Goal: Task Accomplishment & Management: Use online tool/utility

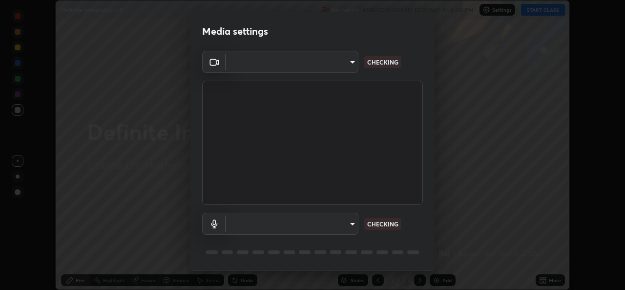
scroll to position [31, 0]
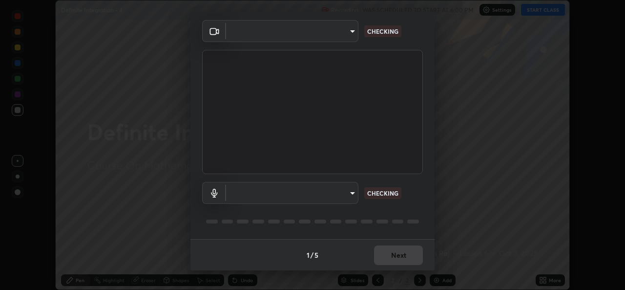
type input "01ba4e230c86726ed3cc2c83bf33541f2a1f81fc79d1918fb88ff4b5df00a70d"
type input "49b0a6df07a429b4aa0e143735b31e2a272de4ae34d33bd193cbc4de7c554cfd"
click at [390, 249] on div "1 / 5 Next" at bounding box center [312, 254] width 244 height 31
click at [392, 250] on div "1 / 5 Next" at bounding box center [312, 254] width 244 height 31
click at [386, 254] on div "1 / 5 Next" at bounding box center [312, 254] width 244 height 31
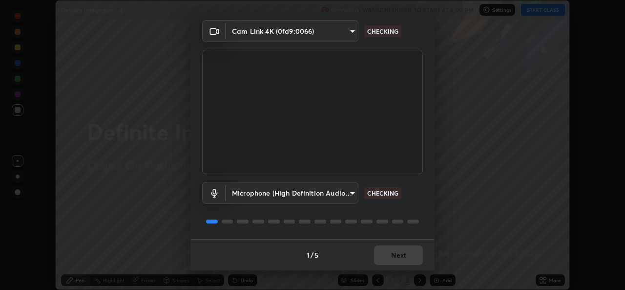
click at [380, 256] on div "1 / 5 Next" at bounding box center [312, 254] width 244 height 31
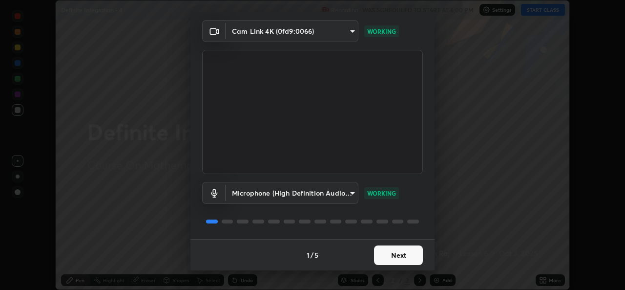
click at [390, 252] on button "Next" at bounding box center [398, 255] width 49 height 20
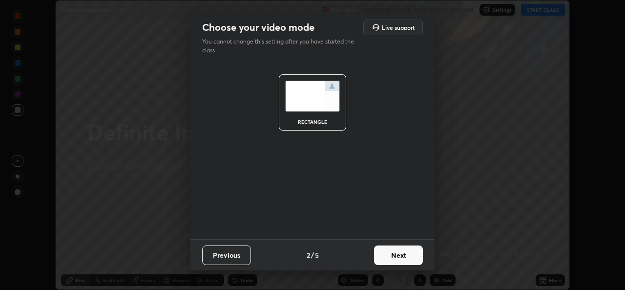
scroll to position [0, 0]
click at [404, 253] on button "Next" at bounding box center [398, 255] width 49 height 20
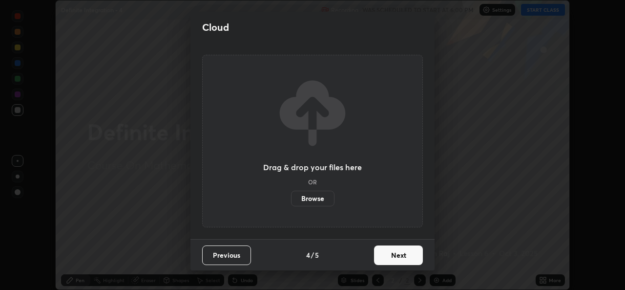
click at [405, 251] on button "Next" at bounding box center [398, 255] width 49 height 20
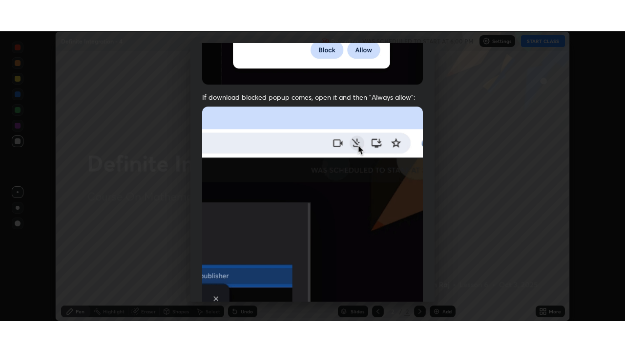
scroll to position [230, 0]
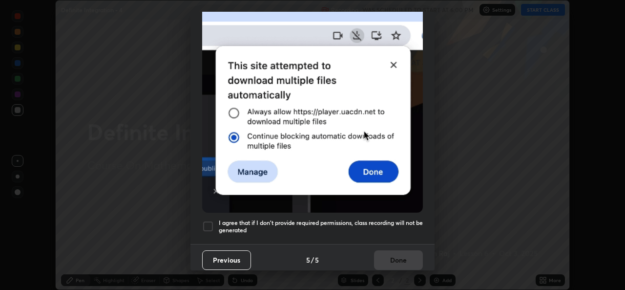
click at [339, 219] on h5 "I agree that if I don't provide required permissions, class recording will not …" at bounding box center [321, 226] width 204 height 15
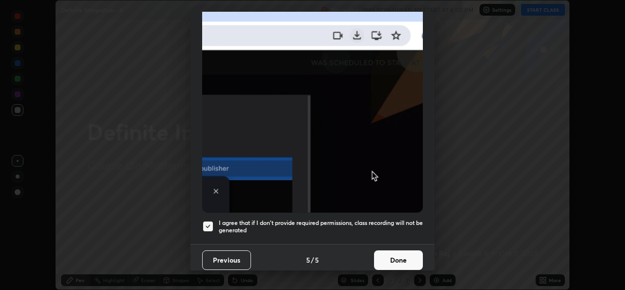
click at [406, 260] on button "Done" at bounding box center [398, 260] width 49 height 20
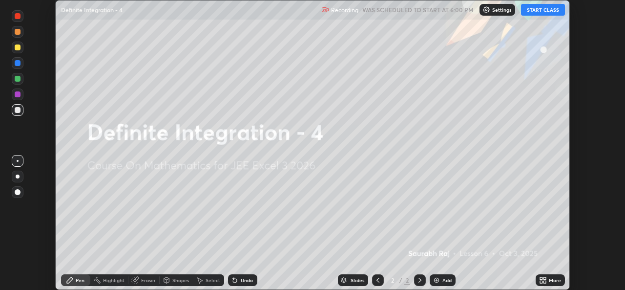
click at [541, 283] on icon at bounding box center [541, 281] width 2 height 2
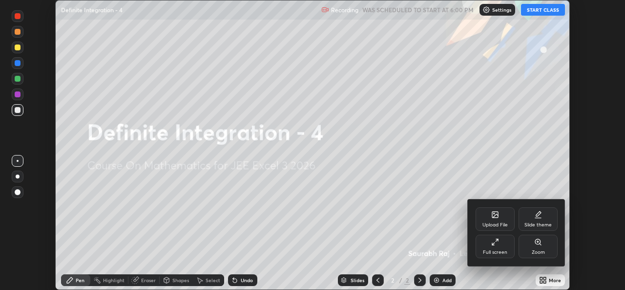
click at [500, 245] on div "Full screen" at bounding box center [495, 245] width 39 height 23
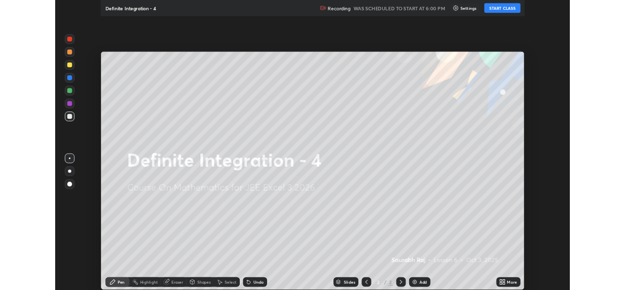
scroll to position [352, 625]
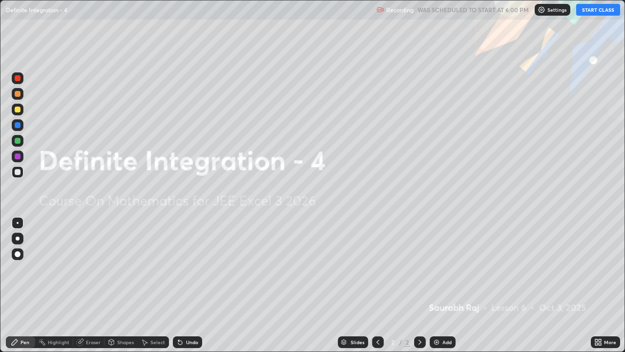
click at [589, 12] on button "START CLASS" at bounding box center [598, 10] width 44 height 12
click at [439, 289] on img at bounding box center [437, 342] width 8 height 8
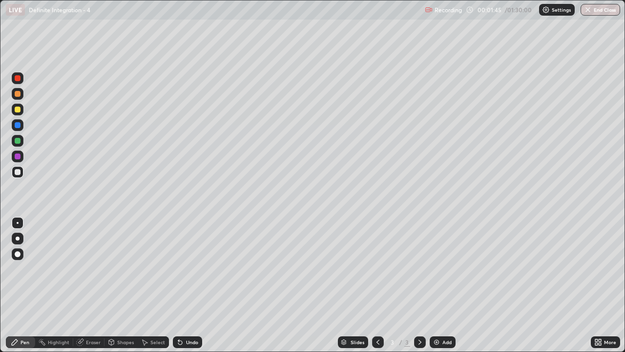
click at [21, 109] on div at bounding box center [18, 110] width 12 height 12
click at [157, 289] on div "Select" at bounding box center [157, 341] width 15 height 5
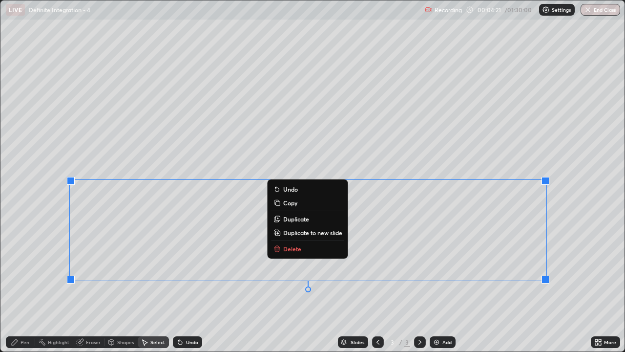
click at [332, 232] on p "Duplicate to new slide" at bounding box center [312, 232] width 59 height 8
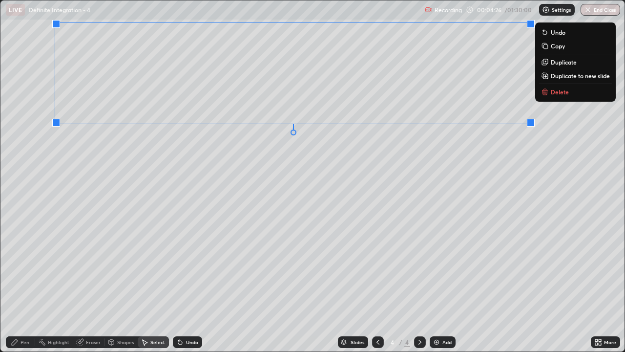
click at [376, 153] on div "0 ° Undo Copy Duplicate Duplicate to new slide Delete" at bounding box center [312, 175] width 624 height 351
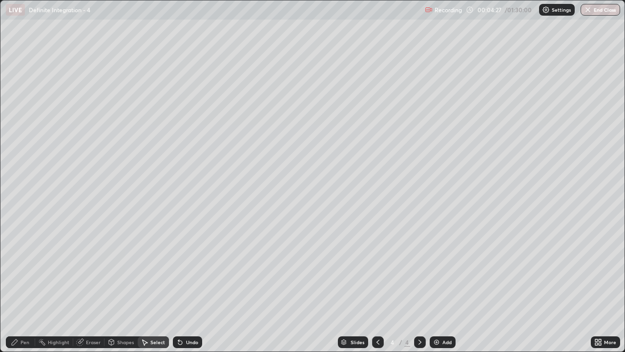
click at [377, 289] on div at bounding box center [378, 342] width 12 height 12
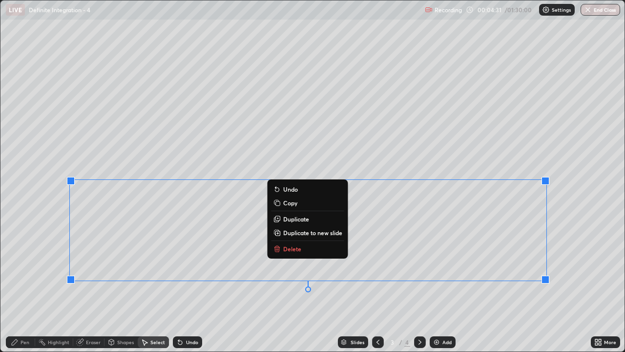
click at [313, 251] on button "Delete" at bounding box center [307, 249] width 73 height 12
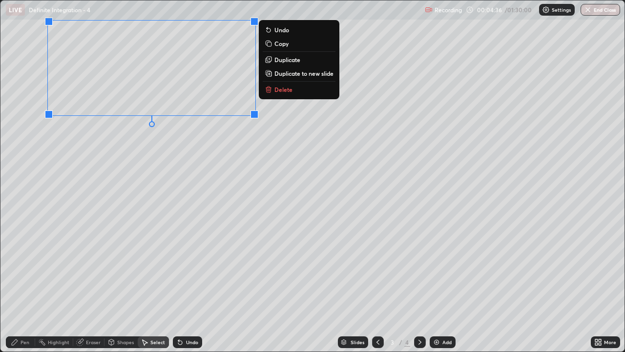
click at [25, 289] on div "Pen" at bounding box center [25, 341] width 9 height 5
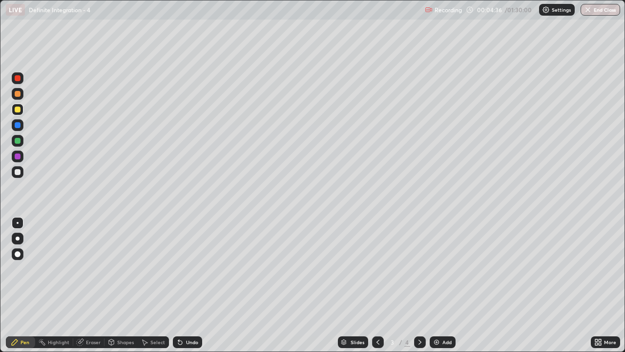
click at [18, 172] on div at bounding box center [18, 172] width 6 height 6
click at [600, 289] on icon at bounding box center [600, 343] width 2 height 2
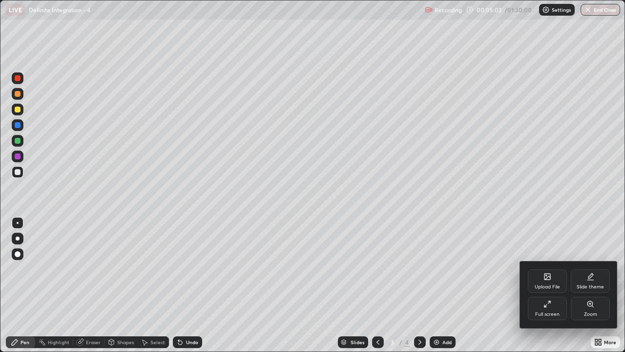
click at [546, 289] on icon at bounding box center [547, 304] width 8 height 8
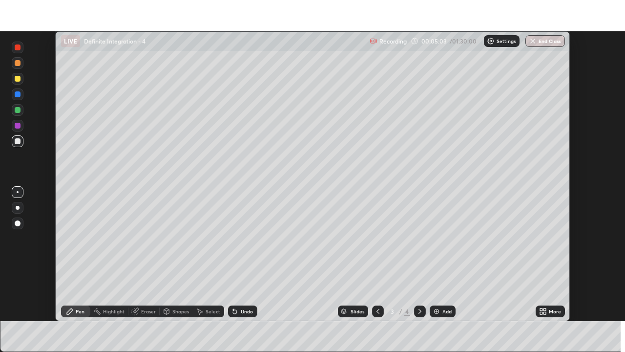
scroll to position [48535, 48199]
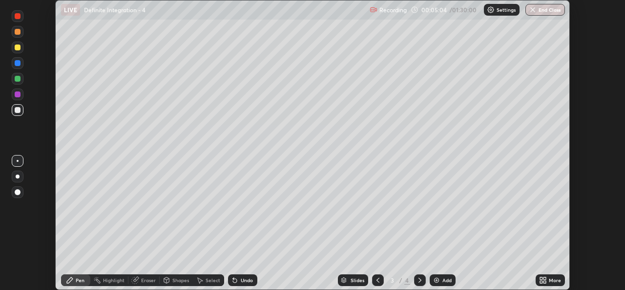
click at [541, 278] on icon at bounding box center [541, 278] width 2 height 2
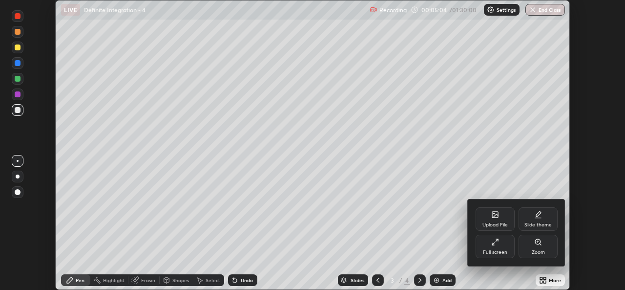
click at [486, 247] on div "Full screen" at bounding box center [495, 245] width 39 height 23
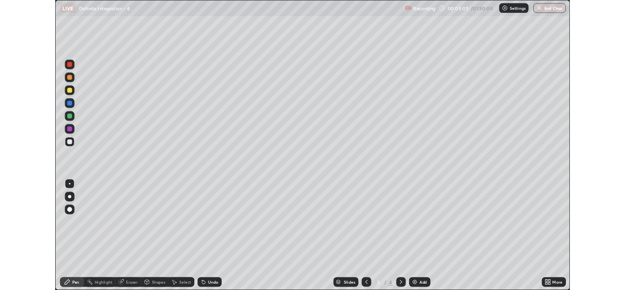
scroll to position [352, 625]
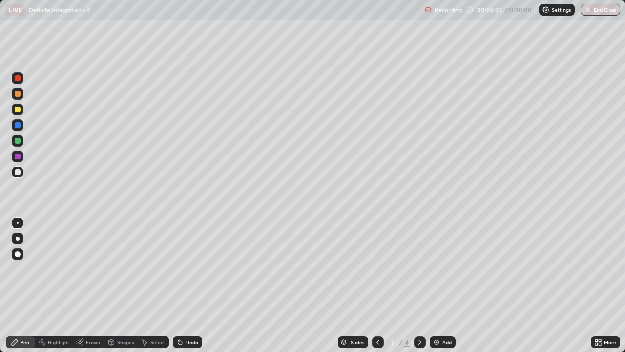
click at [187, 289] on div "Undo" at bounding box center [192, 341] width 12 height 5
click at [193, 289] on div "Undo" at bounding box center [192, 341] width 12 height 5
click at [183, 289] on icon at bounding box center [180, 342] width 8 height 8
click at [184, 289] on div "Undo" at bounding box center [187, 342] width 29 height 12
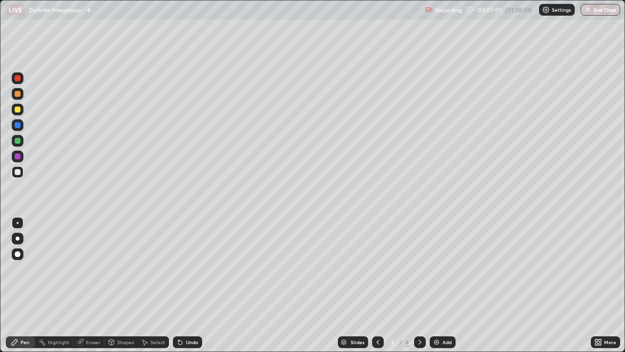
click at [182, 289] on div "Undo" at bounding box center [187, 342] width 29 height 12
click at [180, 289] on div "Undo" at bounding box center [187, 342] width 29 height 12
click at [183, 289] on icon at bounding box center [180, 342] width 8 height 8
click at [184, 289] on div "Undo" at bounding box center [187, 342] width 29 height 12
click at [443, 289] on div "Add" at bounding box center [443, 342] width 26 height 12
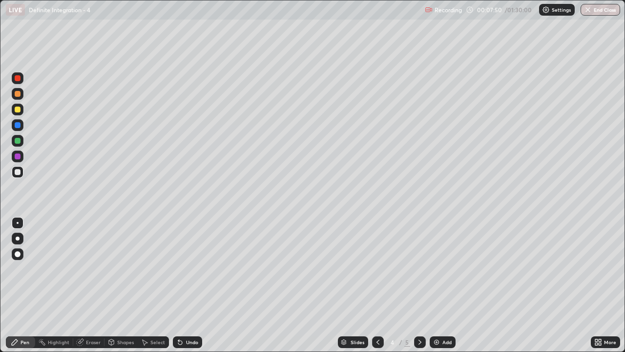
click at [377, 289] on icon at bounding box center [378, 342] width 8 height 8
click at [190, 289] on div "Undo" at bounding box center [187, 342] width 29 height 12
click at [422, 289] on div at bounding box center [420, 342] width 12 height 12
click at [419, 289] on icon at bounding box center [420, 342] width 8 height 8
click at [15, 170] on div at bounding box center [18, 172] width 6 height 6
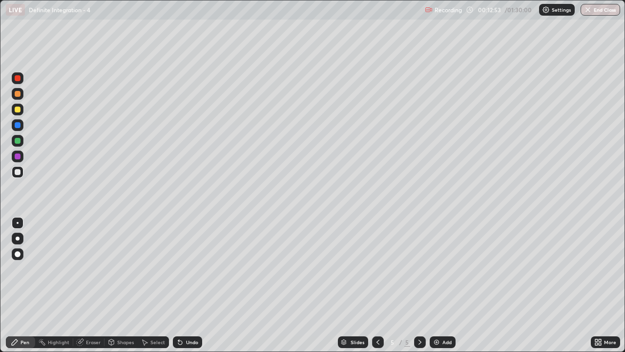
click at [186, 289] on div "Undo" at bounding box center [187, 342] width 29 height 12
click at [148, 289] on div "Select" at bounding box center [153, 342] width 31 height 12
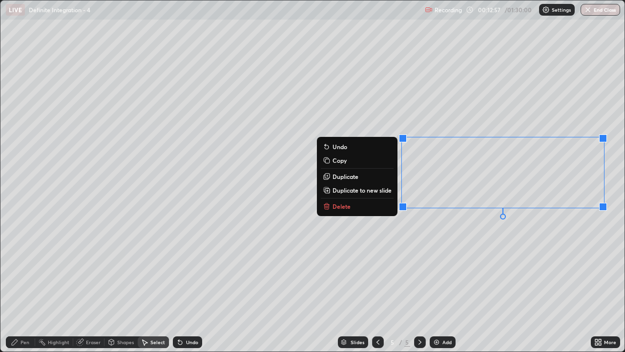
click at [445, 228] on div "0 ° Undo Copy Duplicate Duplicate to new slide Delete" at bounding box center [312, 175] width 624 height 351
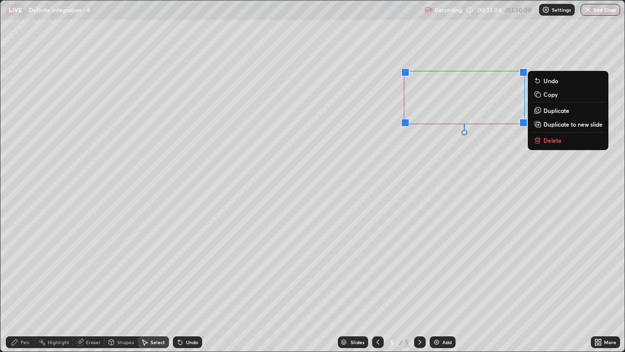
click at [13, 289] on icon at bounding box center [15, 342] width 6 height 6
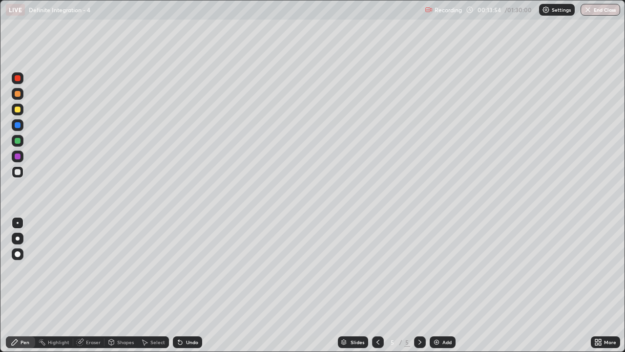
click at [155, 289] on div "Select" at bounding box center [153, 342] width 31 height 12
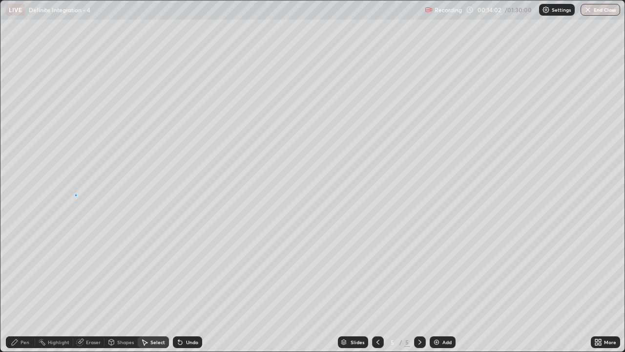
click at [76, 194] on div "0 ° Undo Copy Duplicate Duplicate to new slide Delete" at bounding box center [312, 175] width 624 height 351
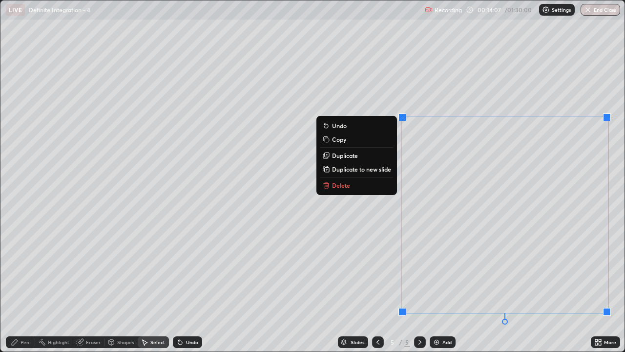
click at [28, 289] on div "Pen" at bounding box center [25, 341] width 9 height 5
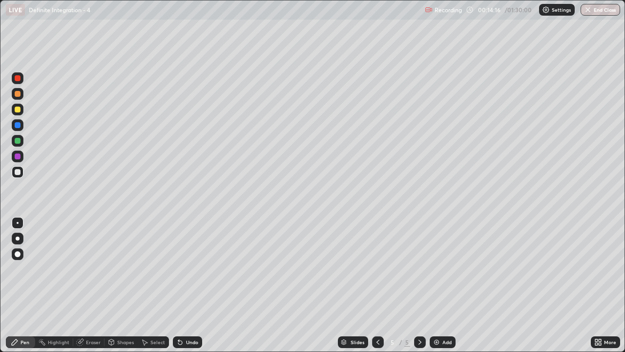
click at [499, 289] on div "Slides 5 / 5 Add" at bounding box center [396, 342] width 389 height 20
click at [498, 289] on div "Slides 5 / 5 Add" at bounding box center [396, 342] width 389 height 20
click at [504, 289] on div "Slides 5 / 5 Add" at bounding box center [396, 342] width 389 height 20
click at [438, 289] on img at bounding box center [437, 342] width 8 height 8
click at [17, 108] on div at bounding box center [18, 109] width 6 height 6
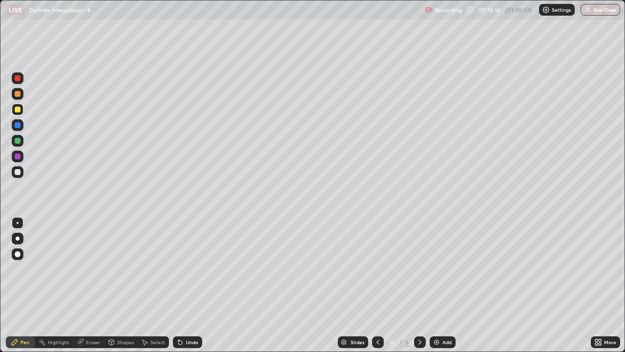
click at [599, 289] on icon at bounding box center [600, 343] width 2 height 2
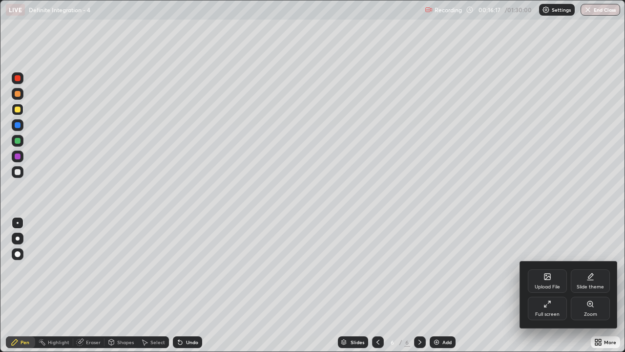
click at [549, 289] on div "Full screen" at bounding box center [547, 313] width 24 height 5
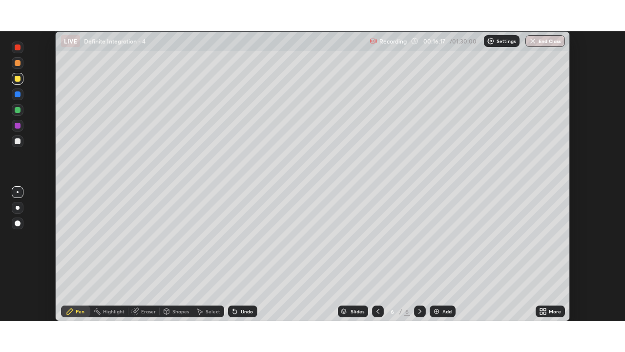
scroll to position [48535, 48199]
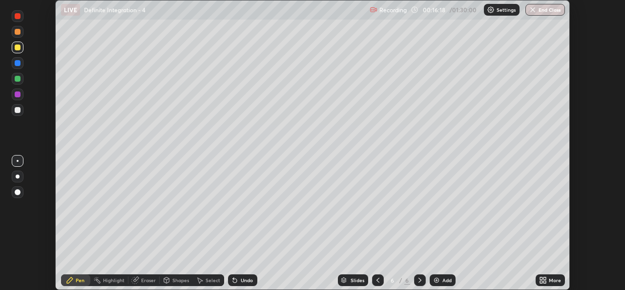
click at [541, 278] on icon at bounding box center [541, 278] width 2 height 2
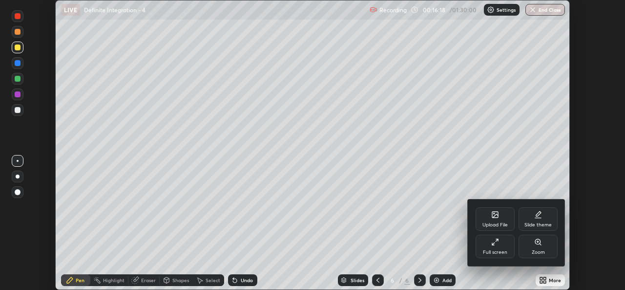
click at [505, 250] on div "Full screen" at bounding box center [495, 251] width 24 height 5
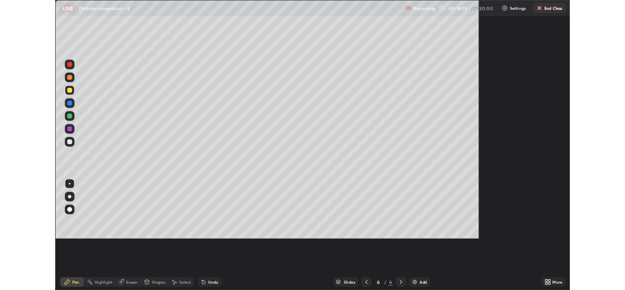
scroll to position [352, 625]
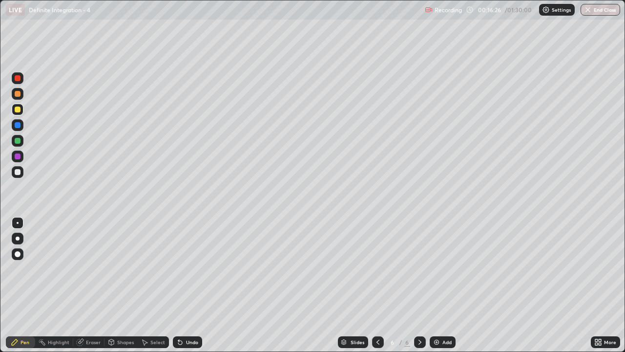
click at [18, 171] on div at bounding box center [18, 172] width 6 height 6
click at [18, 108] on div at bounding box center [18, 109] width 6 height 6
click at [84, 289] on div "Eraser" at bounding box center [88, 342] width 31 height 12
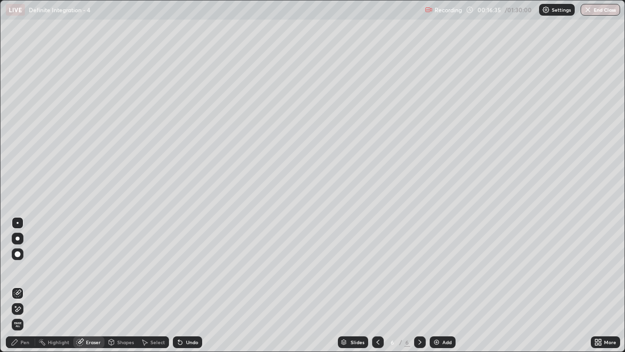
click at [27, 289] on div "Pen" at bounding box center [25, 341] width 9 height 5
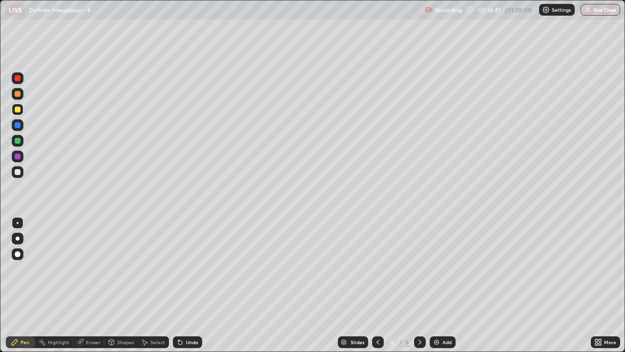
click at [190, 289] on div "Undo" at bounding box center [187, 342] width 29 height 12
click at [13, 176] on div at bounding box center [18, 172] width 12 height 12
click at [188, 289] on div "Undo" at bounding box center [192, 341] width 12 height 5
click at [445, 289] on div "Add" at bounding box center [446, 341] width 9 height 5
click at [16, 109] on div at bounding box center [18, 109] width 6 height 6
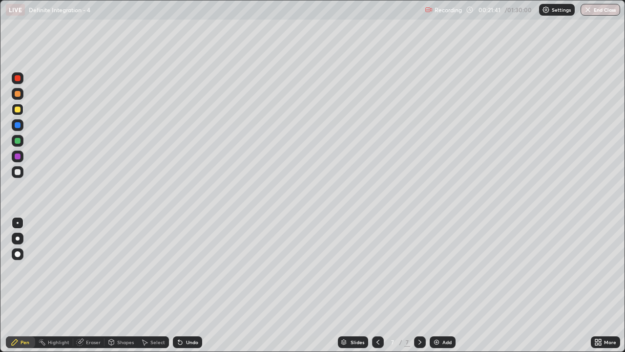
click at [19, 177] on div at bounding box center [18, 172] width 12 height 12
click at [21, 109] on div at bounding box center [18, 110] width 12 height 12
click at [145, 289] on icon at bounding box center [145, 342] width 8 height 8
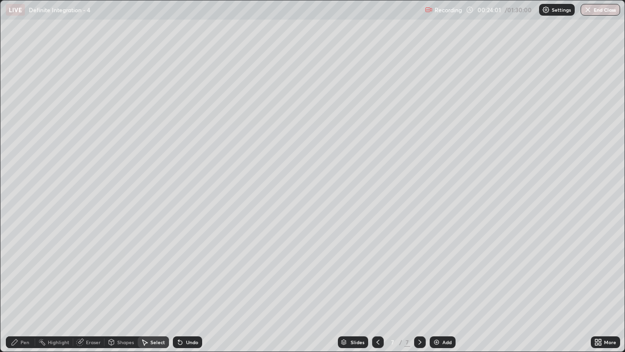
click at [16, 289] on icon at bounding box center [15, 342] width 8 height 8
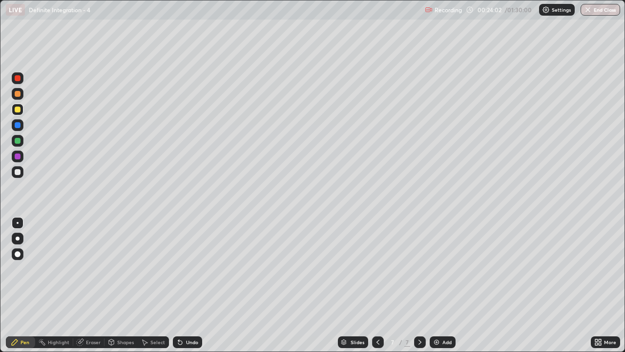
click at [15, 177] on div at bounding box center [18, 172] width 12 height 12
click at [195, 289] on div "Undo" at bounding box center [192, 341] width 12 height 5
click at [182, 289] on icon at bounding box center [180, 342] width 8 height 8
click at [160, 289] on div "Select" at bounding box center [157, 341] width 15 height 5
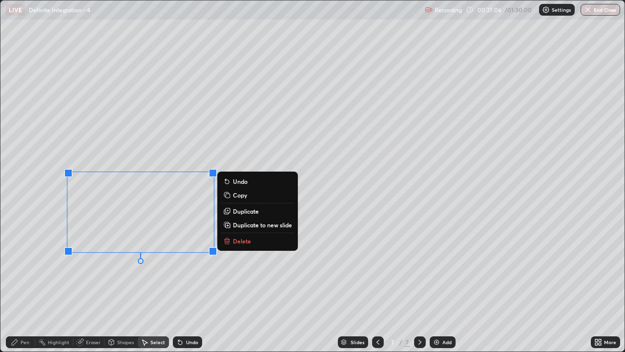
click at [268, 226] on p "Duplicate to new slide" at bounding box center [262, 225] width 59 height 8
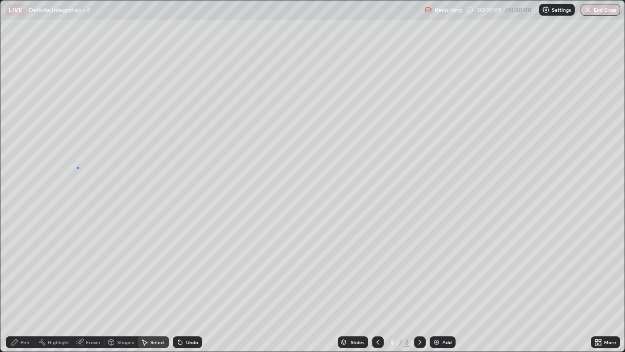
click at [77, 167] on div "0 ° Undo Copy Duplicate Duplicate to new slide Delete" at bounding box center [312, 175] width 624 height 351
click at [25, 289] on div "Pen" at bounding box center [25, 341] width 9 height 5
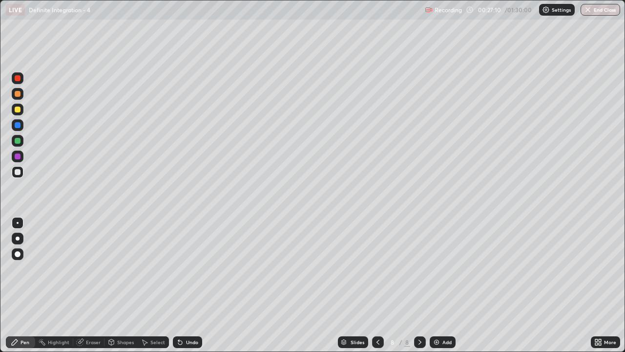
click at [17, 112] on div at bounding box center [18, 109] width 6 height 6
click at [18, 172] on div at bounding box center [18, 172] width 6 height 6
click at [187, 289] on div "Undo" at bounding box center [192, 341] width 12 height 5
click at [189, 289] on div "Undo" at bounding box center [192, 341] width 12 height 5
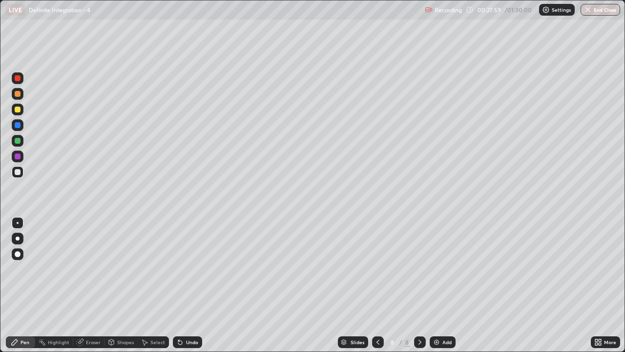
click at [190, 289] on div "Undo" at bounding box center [192, 341] width 12 height 5
click at [187, 289] on div "Undo" at bounding box center [187, 342] width 29 height 12
click at [600, 289] on icon at bounding box center [600, 343] width 2 height 2
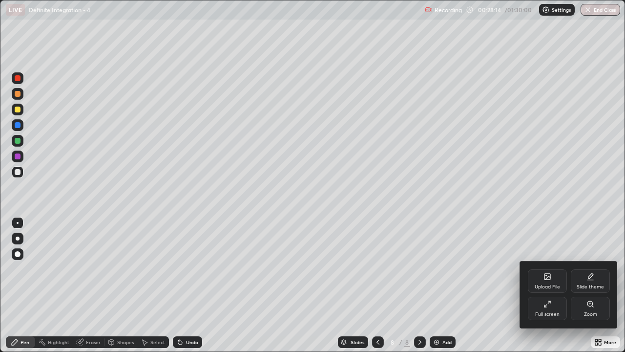
click at [548, 289] on div "Full screen" at bounding box center [547, 307] width 39 height 23
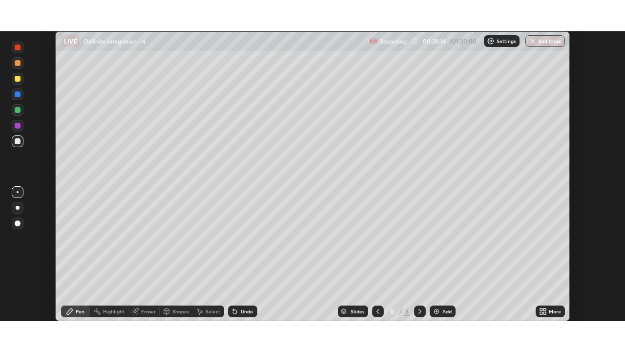
scroll to position [48535, 48199]
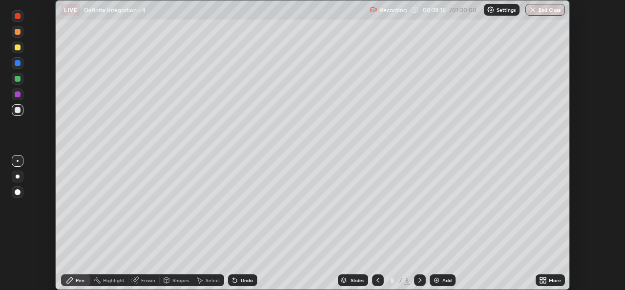
click at [541, 278] on icon at bounding box center [541, 278] width 2 height 2
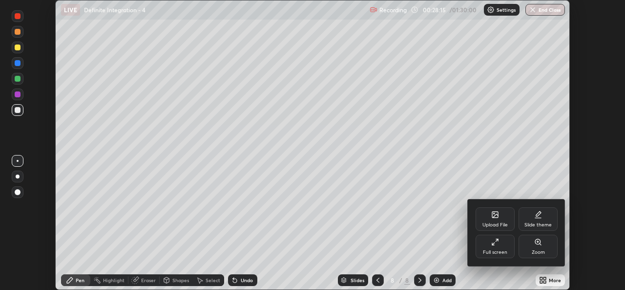
click at [491, 249] on div "Full screen" at bounding box center [495, 251] width 24 height 5
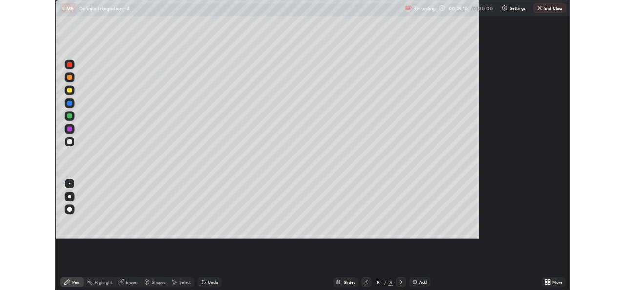
scroll to position [352, 625]
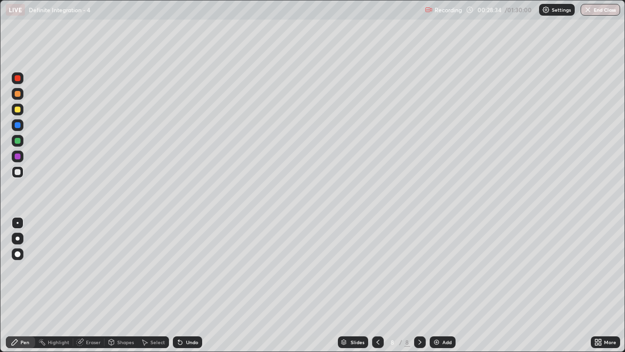
click at [189, 289] on div "Undo" at bounding box center [192, 341] width 12 height 5
click at [378, 289] on icon at bounding box center [378, 342] width 8 height 8
click at [152, 289] on div "Select" at bounding box center [153, 342] width 31 height 12
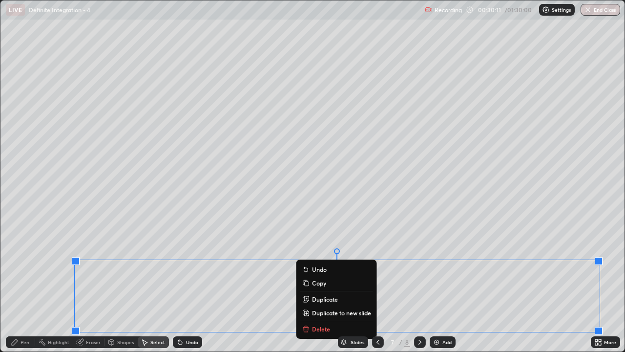
click at [325, 285] on p "Copy" at bounding box center [319, 283] width 14 height 8
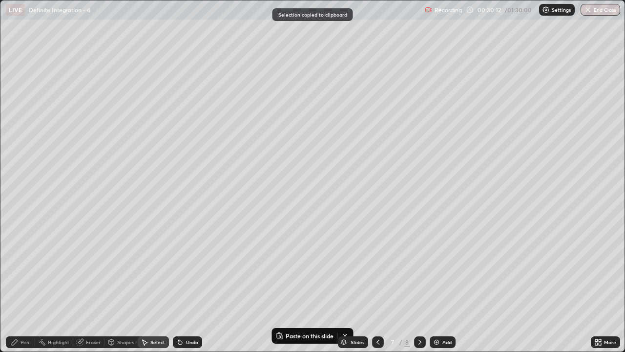
click at [423, 289] on div at bounding box center [420, 342] width 12 height 12
click at [418, 289] on icon at bounding box center [420, 342] width 8 height 8
click at [419, 289] on icon at bounding box center [420, 342] width 8 height 8
click at [441, 289] on div "Add" at bounding box center [443, 342] width 26 height 12
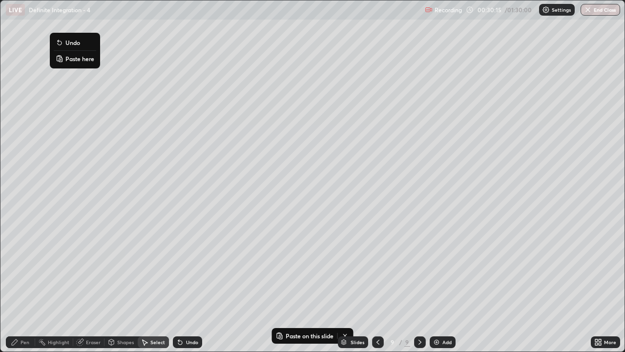
click at [76, 56] on p "Paste here" at bounding box center [79, 59] width 29 height 8
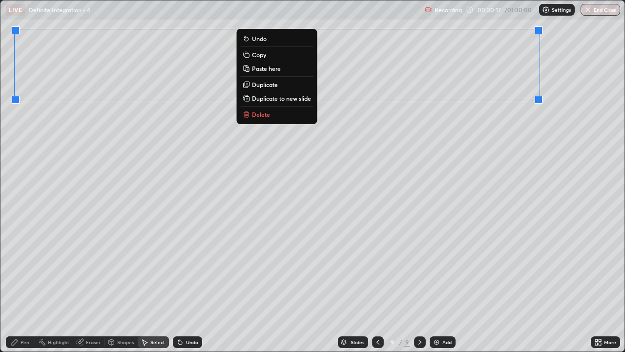
click at [105, 151] on div "0 ° Undo Copy Paste here Duplicate Duplicate to new slide Delete" at bounding box center [312, 175] width 624 height 351
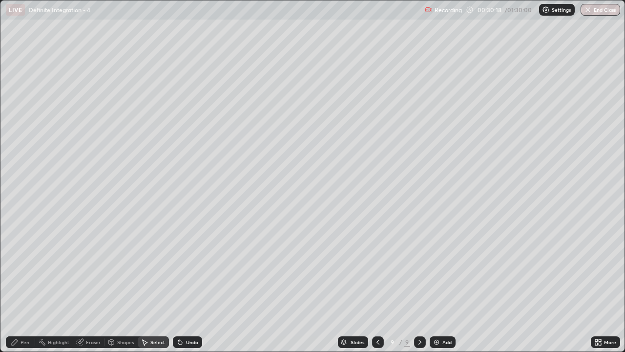
click at [25, 289] on div "Pen" at bounding box center [25, 341] width 9 height 5
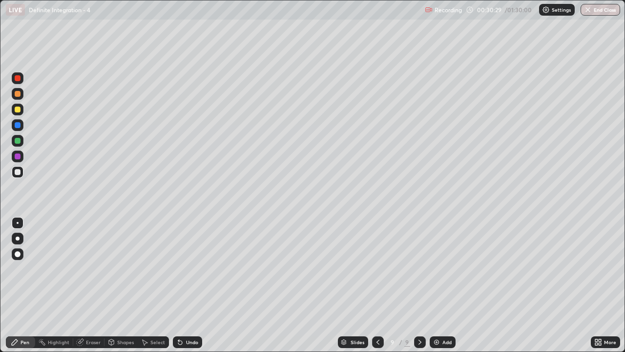
click at [189, 289] on div "Undo" at bounding box center [192, 341] width 12 height 5
click at [187, 289] on div "Undo" at bounding box center [187, 342] width 29 height 12
click at [12, 172] on div at bounding box center [18, 172] width 12 height 12
click at [185, 289] on div "Undo" at bounding box center [187, 342] width 29 height 12
click at [600, 289] on icon at bounding box center [600, 340] width 2 height 2
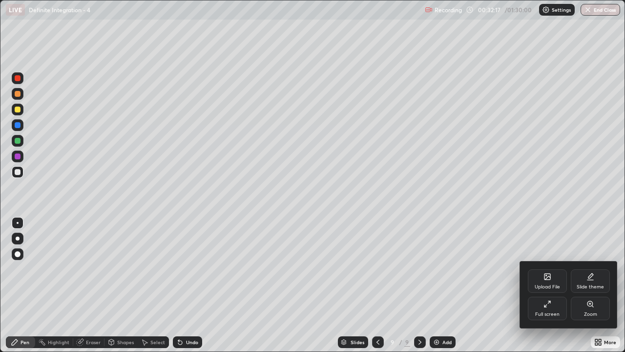
click at [546, 289] on icon at bounding box center [547, 304] width 8 height 8
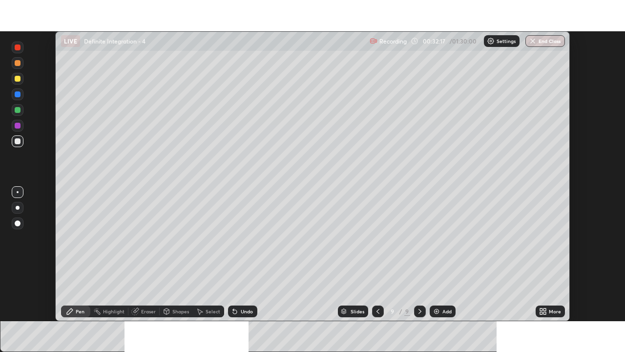
scroll to position [48535, 48199]
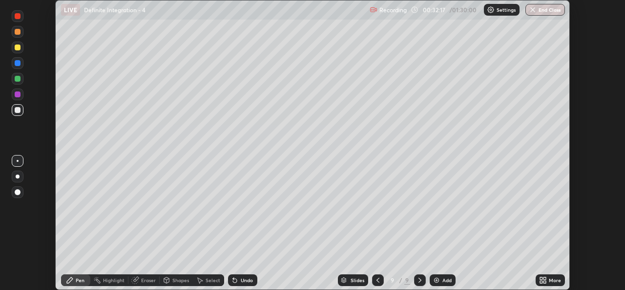
click at [544, 278] on icon at bounding box center [544, 278] width 2 height 2
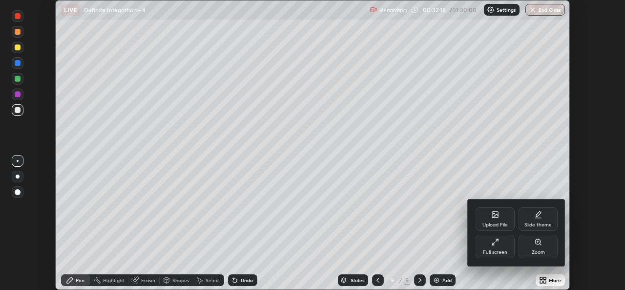
click at [496, 248] on div "Full screen" at bounding box center [495, 245] width 39 height 23
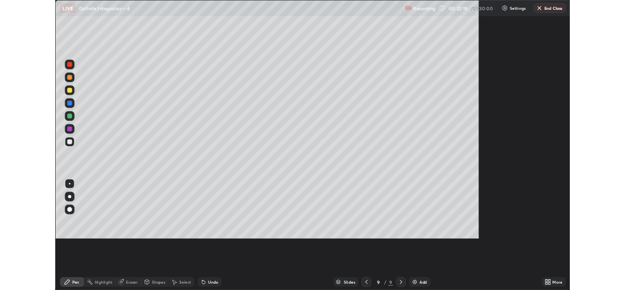
scroll to position [352, 625]
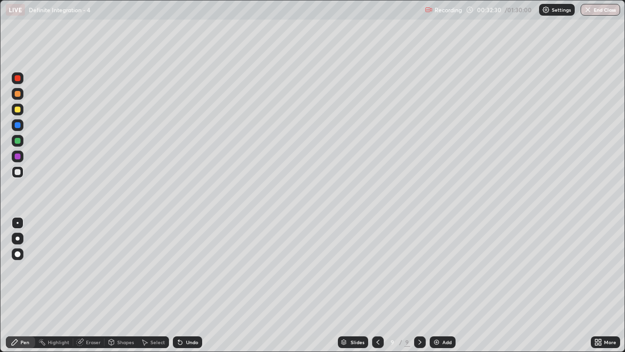
click at [89, 289] on div "Eraser" at bounding box center [93, 341] width 15 height 5
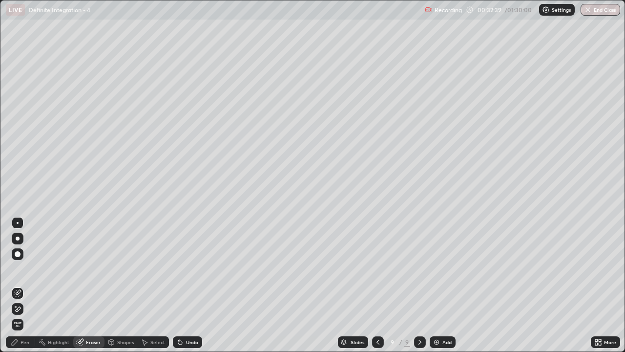
click at [27, 289] on div "Pen" at bounding box center [25, 341] width 9 height 5
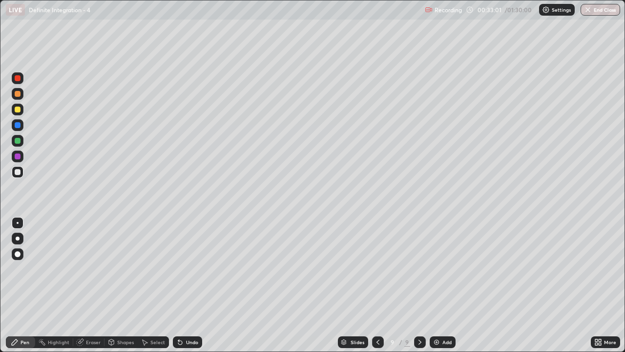
click at [182, 289] on icon at bounding box center [180, 342] width 8 height 8
click at [442, 289] on div "Add" at bounding box center [446, 341] width 9 height 5
click at [17, 109] on div at bounding box center [18, 109] width 6 height 6
click at [193, 289] on div "Undo" at bounding box center [192, 341] width 12 height 5
click at [82, 289] on icon at bounding box center [80, 342] width 8 height 8
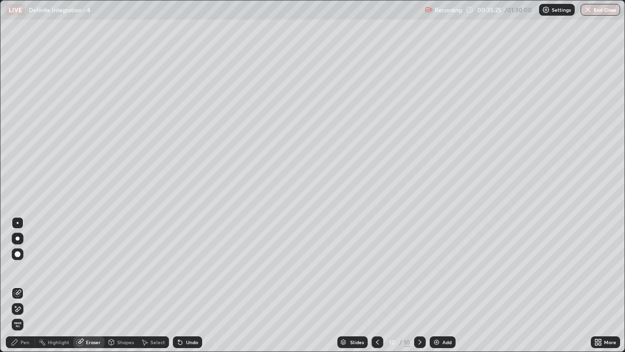
click at [21, 289] on div "Pen" at bounding box center [25, 341] width 9 height 5
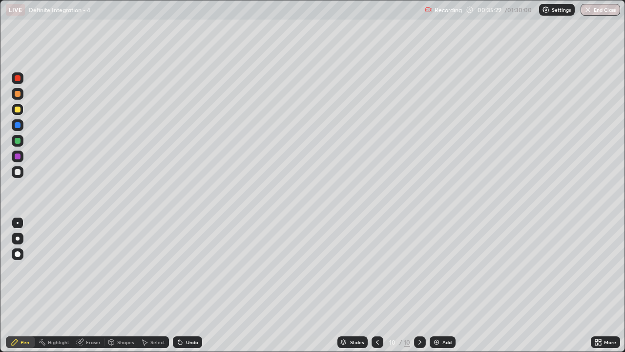
click at [16, 169] on div at bounding box center [18, 172] width 6 height 6
click at [150, 289] on div "Select" at bounding box center [157, 341] width 15 height 5
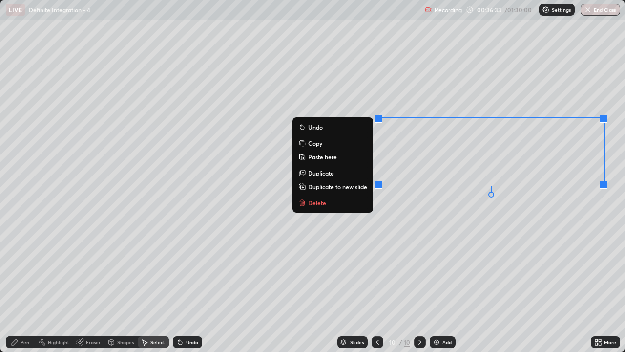
click at [319, 205] on p "Delete" at bounding box center [317, 203] width 18 height 8
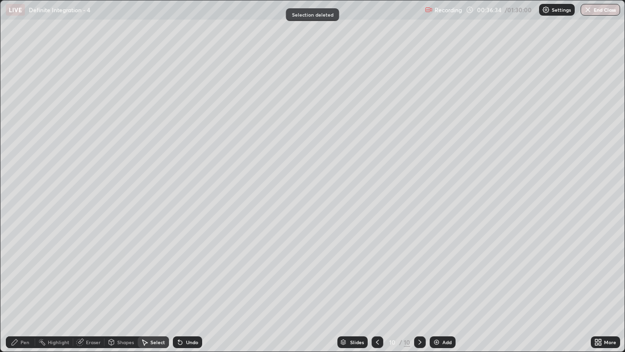
click at [19, 289] on div "Pen" at bounding box center [20, 342] width 29 height 12
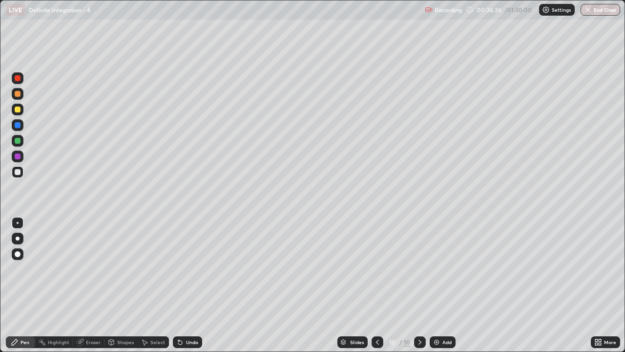
click at [178, 289] on icon at bounding box center [180, 342] width 4 height 4
click at [187, 289] on div "Undo" at bounding box center [192, 341] width 12 height 5
click at [84, 289] on div "Eraser" at bounding box center [88, 342] width 31 height 12
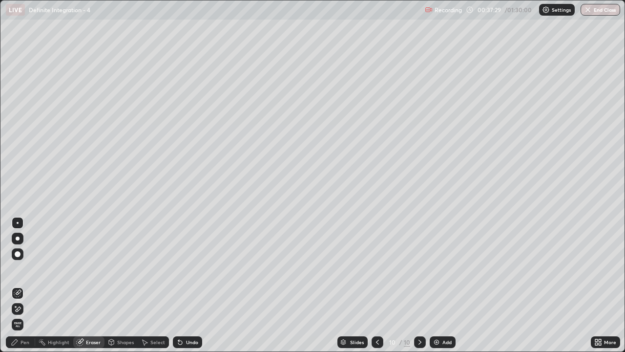
click at [154, 289] on div "Select" at bounding box center [157, 341] width 15 height 5
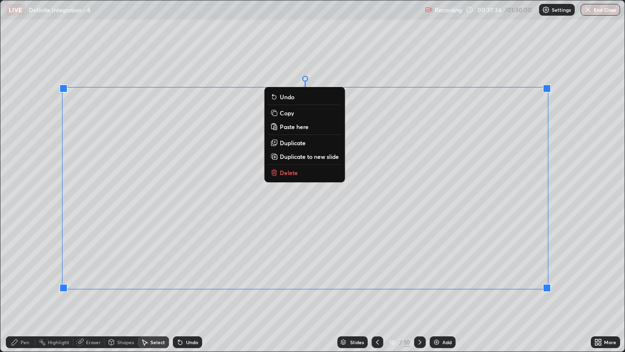
click at [190, 289] on div "Undo" at bounding box center [192, 341] width 12 height 5
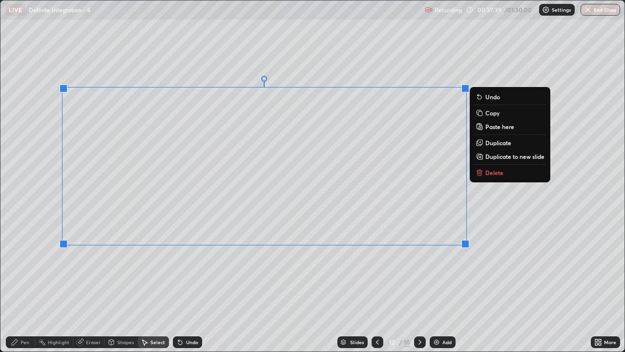
click at [423, 262] on div "0 ° Undo Copy Paste here Duplicate Duplicate to new slide Delete" at bounding box center [312, 175] width 624 height 351
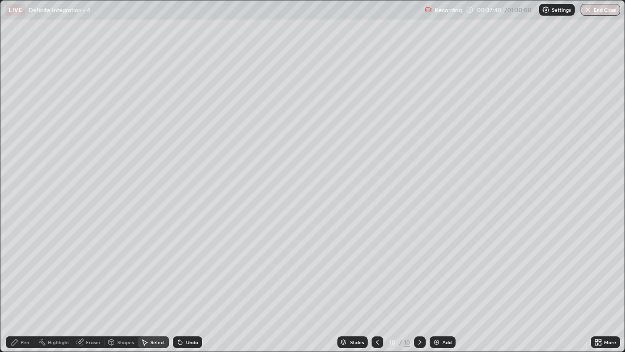
click at [33, 289] on div "Pen" at bounding box center [20, 342] width 29 height 12
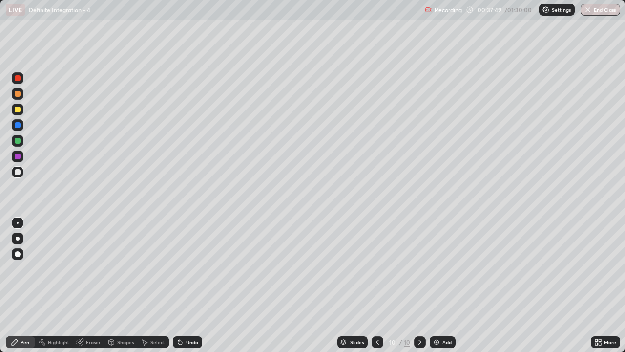
click at [162, 289] on div "Select" at bounding box center [157, 341] width 15 height 5
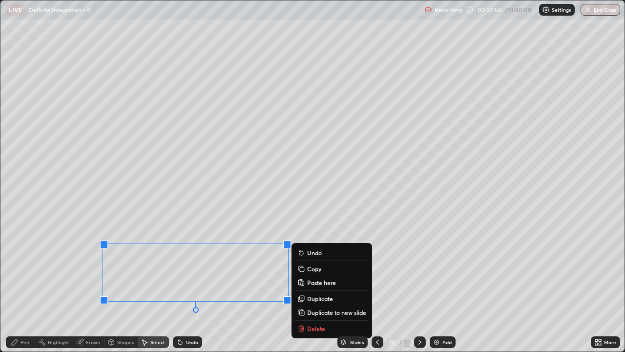
click at [71, 289] on div "0 ° Undo Copy Paste here Duplicate Duplicate to new slide Delete" at bounding box center [312, 175] width 624 height 351
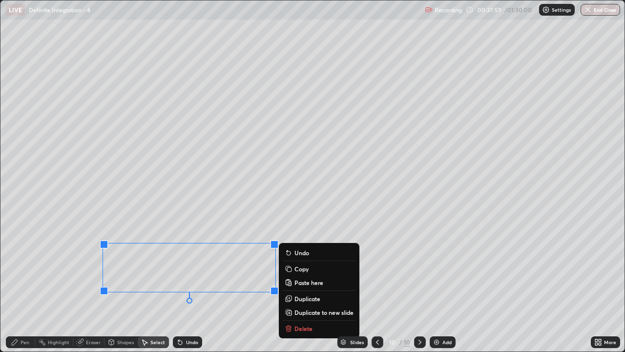
click at [261, 289] on div "0 ° Undo Copy Paste here Duplicate Duplicate to new slide Delete" at bounding box center [312, 175] width 624 height 351
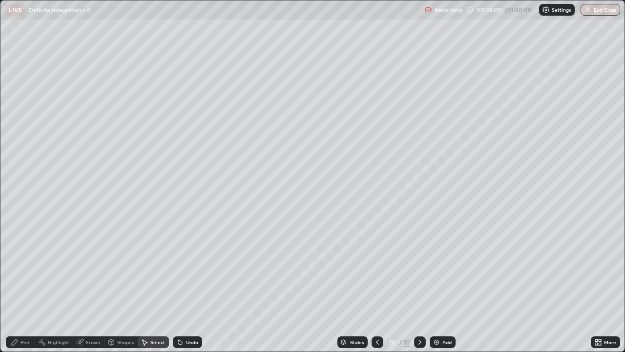
click at [19, 289] on div "Pen" at bounding box center [20, 342] width 29 height 12
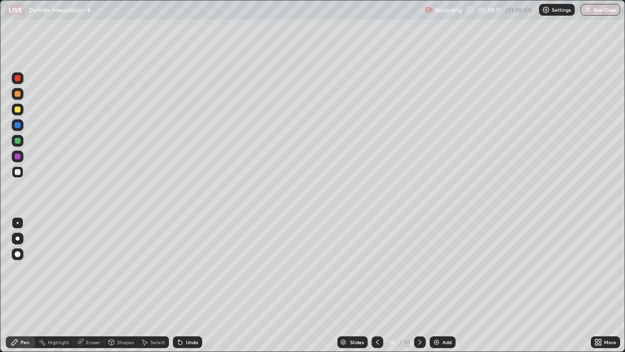
click at [184, 289] on div "Undo" at bounding box center [187, 342] width 29 height 12
click at [183, 289] on div "Undo" at bounding box center [187, 342] width 29 height 12
click at [191, 289] on div "Undo" at bounding box center [192, 341] width 12 height 5
click at [156, 289] on div "Select" at bounding box center [157, 341] width 15 height 5
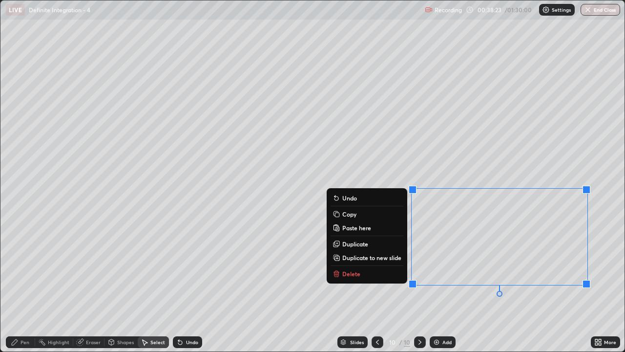
click at [363, 272] on button "Delete" at bounding box center [367, 274] width 73 height 12
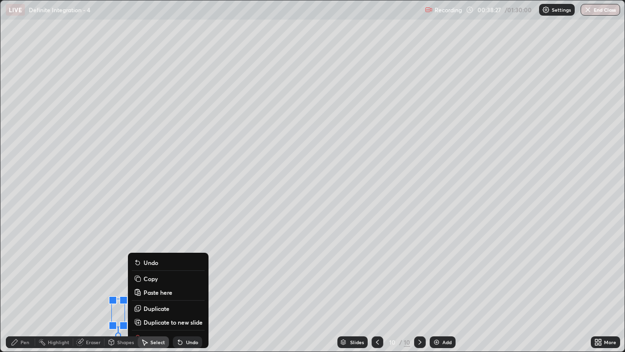
click at [17, 289] on icon at bounding box center [15, 342] width 8 height 8
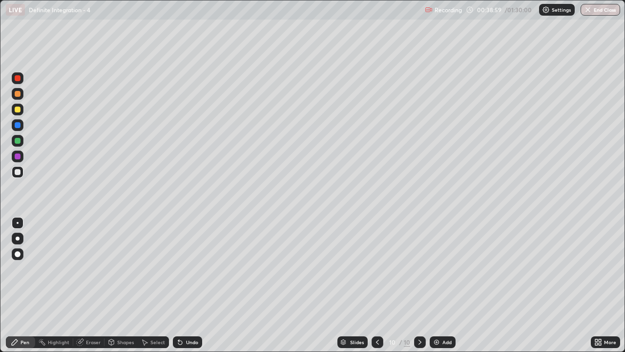
click at [186, 289] on div "Undo" at bounding box center [187, 342] width 29 height 12
click at [444, 289] on div "Add" at bounding box center [446, 341] width 9 height 5
click at [20, 111] on div at bounding box center [18, 109] width 6 height 6
click at [197, 289] on div "Undo" at bounding box center [187, 342] width 29 height 12
click at [188, 289] on div "Undo" at bounding box center [192, 341] width 12 height 5
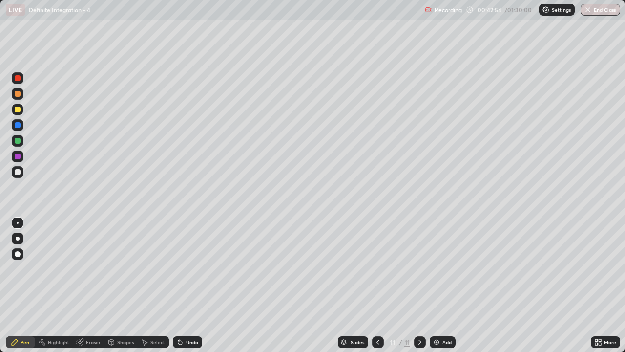
click at [163, 289] on div "Select" at bounding box center [153, 342] width 31 height 12
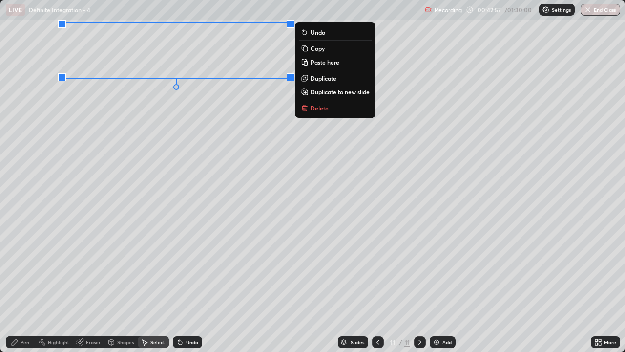
click at [343, 93] on p "Duplicate to new slide" at bounding box center [340, 92] width 59 height 8
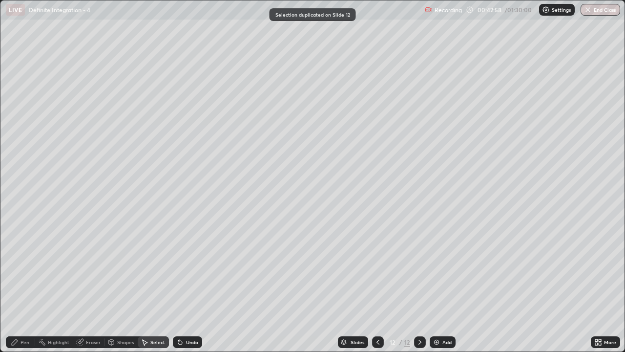
click at [25, 289] on div "Pen" at bounding box center [25, 341] width 9 height 5
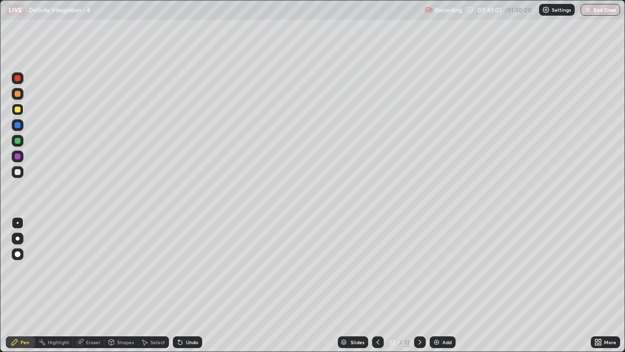
click at [376, 289] on div at bounding box center [378, 342] width 12 height 12
click at [418, 289] on icon at bounding box center [420, 342] width 8 height 8
click at [16, 110] on div at bounding box center [18, 109] width 6 height 6
click at [17, 174] on div at bounding box center [18, 172] width 6 height 6
click at [377, 289] on icon at bounding box center [378, 342] width 8 height 8
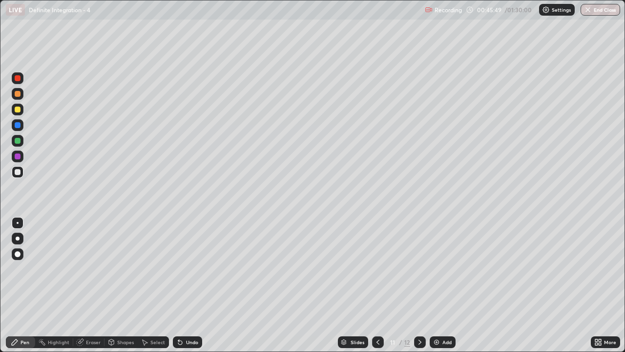
click at [159, 289] on div "Select" at bounding box center [153, 342] width 31 height 12
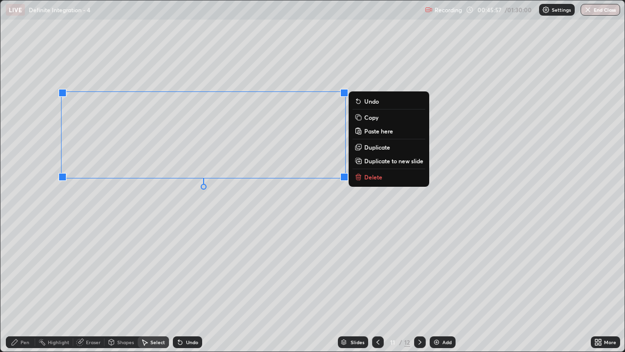
click at [384, 118] on button "Copy" at bounding box center [389, 117] width 73 height 12
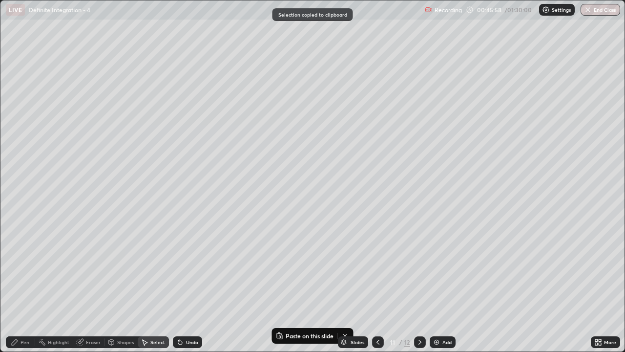
click at [419, 289] on icon at bounding box center [420, 342] width 8 height 8
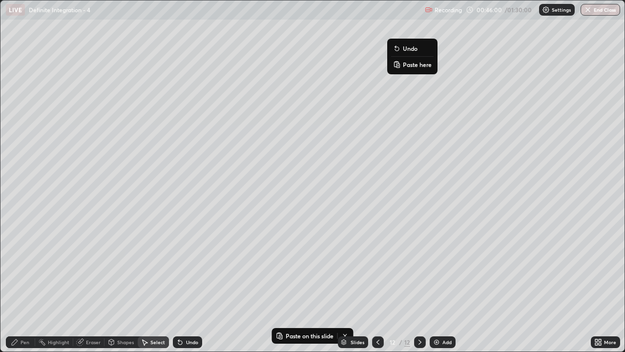
click at [398, 65] on rect at bounding box center [397, 65] width 3 height 4
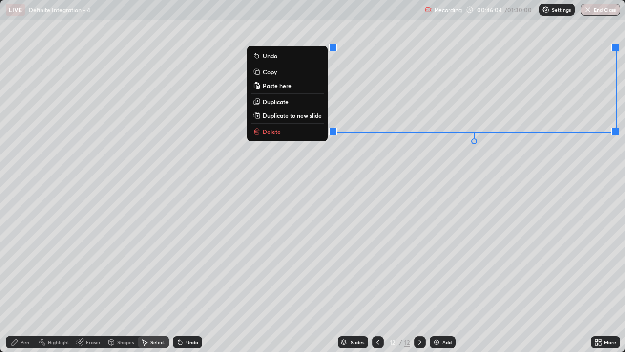
click at [357, 176] on div "0 ° Undo Copy Paste here Duplicate Duplicate to new slide Delete" at bounding box center [312, 175] width 624 height 351
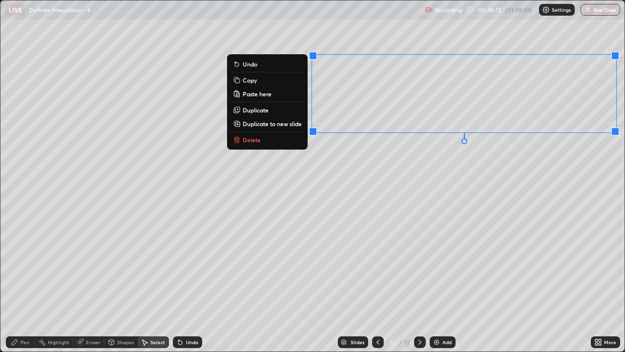
click at [329, 196] on div "0 ° Undo Copy Paste here Duplicate Duplicate to new slide Delete" at bounding box center [312, 175] width 624 height 351
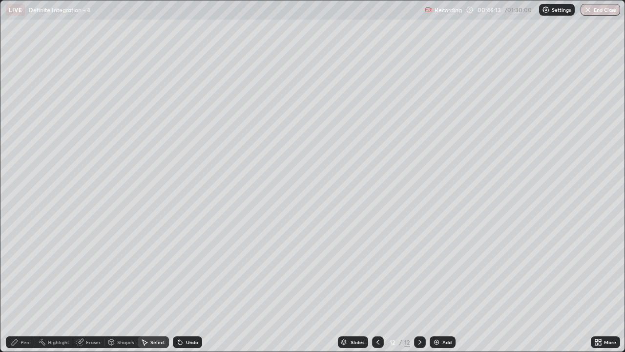
click at [189, 289] on div "Undo" at bounding box center [192, 341] width 12 height 5
click at [191, 289] on div "Undo" at bounding box center [192, 341] width 12 height 5
click at [244, 289] on div "Slides 12 / 12 Add" at bounding box center [396, 342] width 389 height 20
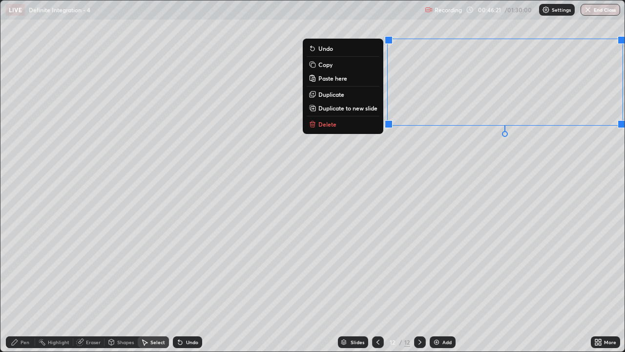
click at [345, 126] on button "Delete" at bounding box center [343, 124] width 73 height 12
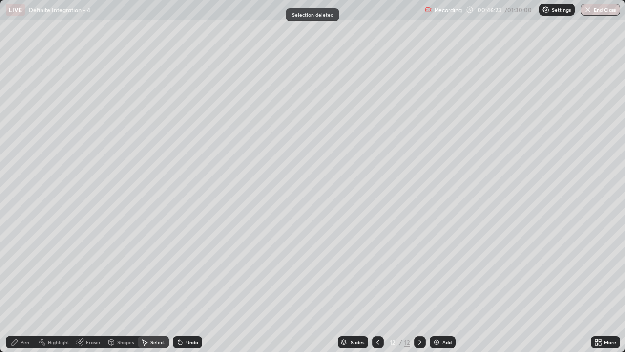
click at [419, 289] on icon at bounding box center [420, 342] width 8 height 8
click at [376, 289] on icon at bounding box center [377, 341] width 3 height 5
click at [376, 289] on icon at bounding box center [378, 342] width 8 height 8
click at [420, 289] on icon at bounding box center [420, 342] width 8 height 8
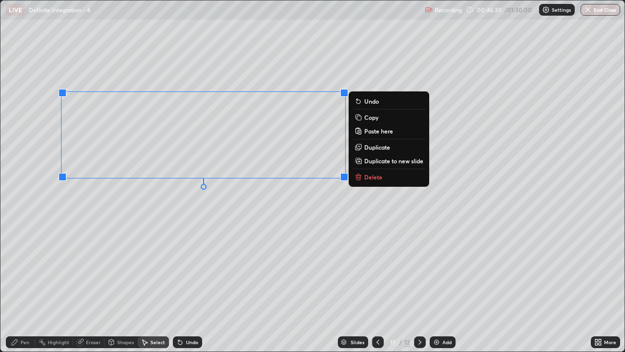
click at [377, 118] on p "Copy" at bounding box center [371, 117] width 14 height 8
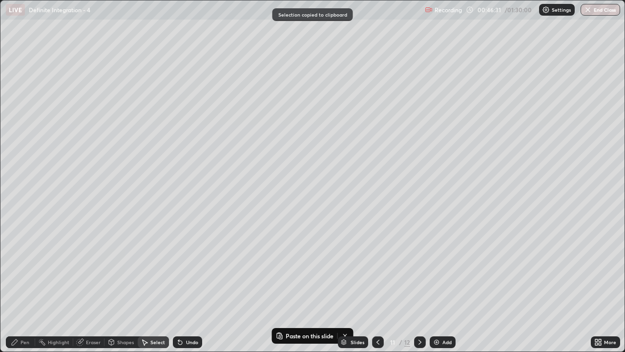
click at [414, 289] on div at bounding box center [420, 342] width 12 height 12
click at [417, 289] on icon at bounding box center [420, 342] width 8 height 8
click at [438, 289] on img at bounding box center [437, 342] width 8 height 8
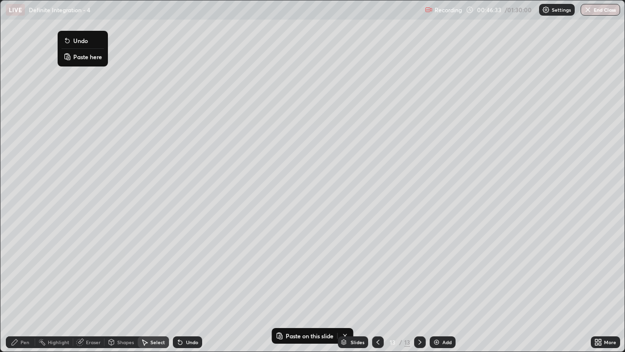
click at [78, 55] on p "Paste here" at bounding box center [87, 57] width 29 height 8
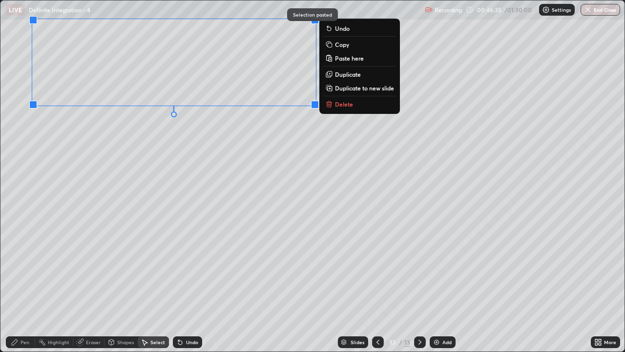
click at [81, 135] on div "0 ° Undo Copy Paste here Duplicate Duplicate to new slide Delete" at bounding box center [312, 175] width 624 height 351
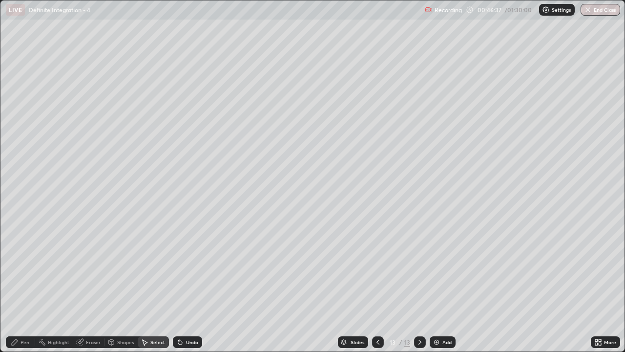
click at [21, 289] on div "Pen" at bounding box center [20, 342] width 29 height 12
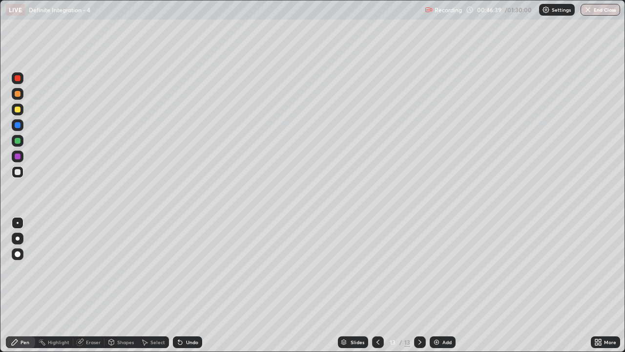
click at [18, 109] on div at bounding box center [18, 109] width 6 height 6
click at [19, 174] on div at bounding box center [18, 172] width 6 height 6
click at [596, 289] on icon at bounding box center [596, 340] width 2 height 2
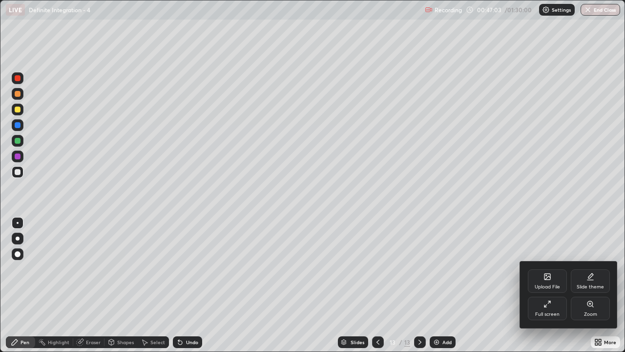
click at [553, 289] on div "Full screen" at bounding box center [547, 307] width 39 height 23
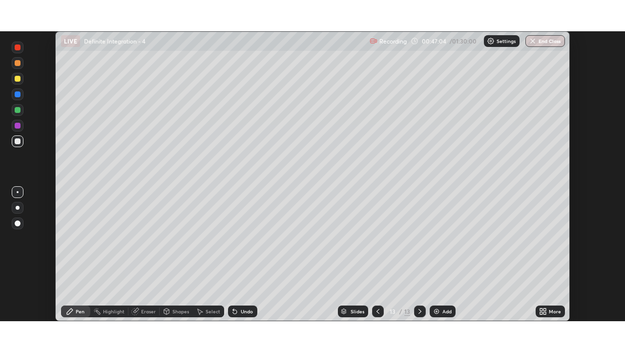
scroll to position [48535, 48199]
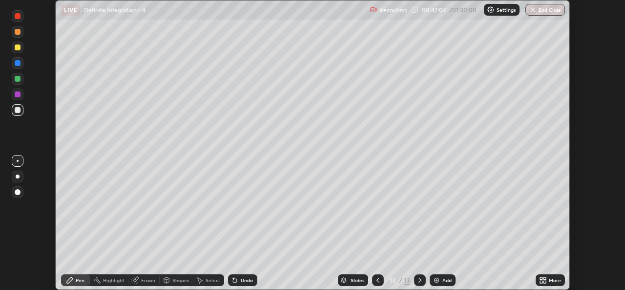
click at [548, 280] on div "More" at bounding box center [550, 280] width 29 height 12
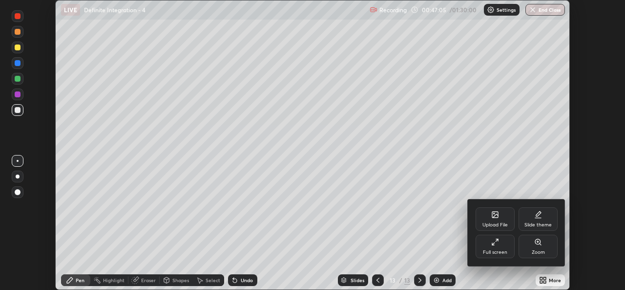
click at [502, 253] on div "Full screen" at bounding box center [495, 251] width 24 height 5
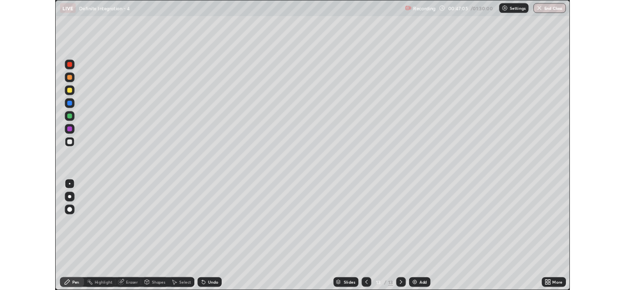
scroll to position [352, 625]
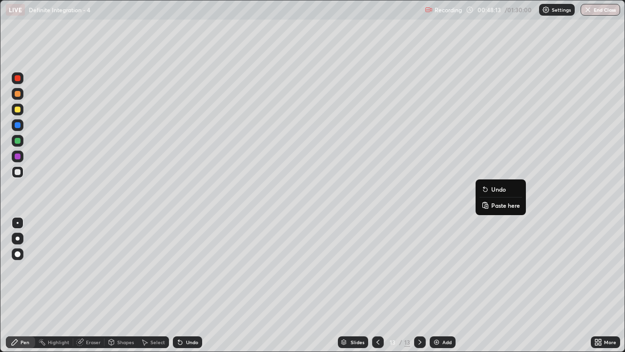
click at [495, 184] on button "Undo" at bounding box center [500, 189] width 42 height 12
click at [377, 289] on div at bounding box center [378, 342] width 12 height 12
click at [379, 289] on div at bounding box center [378, 342] width 12 height 12
click at [157, 289] on div "Select" at bounding box center [157, 341] width 15 height 5
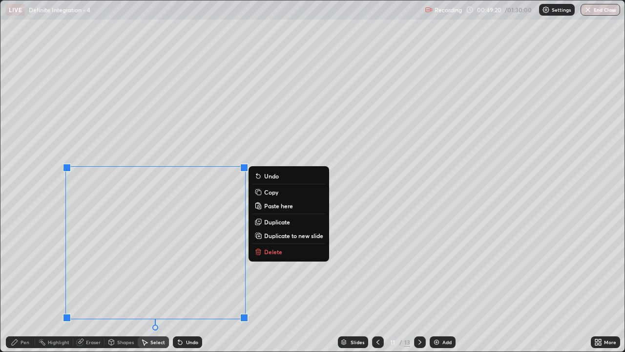
click at [279, 191] on button "Copy" at bounding box center [288, 192] width 73 height 12
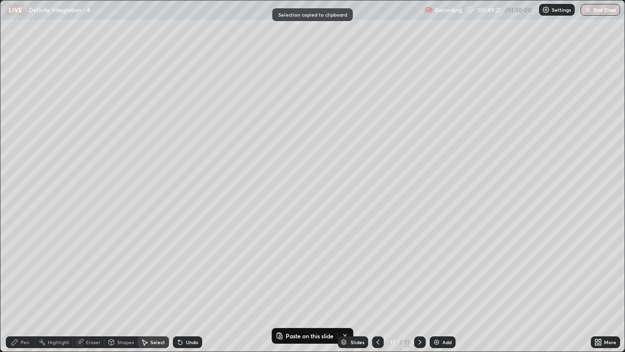
click at [419, 289] on icon at bounding box center [420, 342] width 8 height 8
click at [420, 289] on icon at bounding box center [420, 342] width 8 height 8
click at [439, 289] on div "Add" at bounding box center [443, 342] width 26 height 12
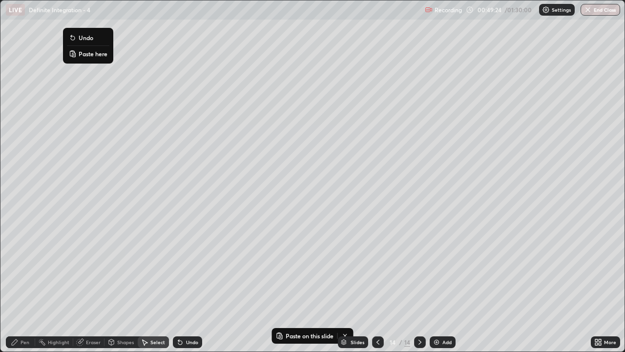
click at [88, 58] on button "Paste here" at bounding box center [88, 54] width 42 height 12
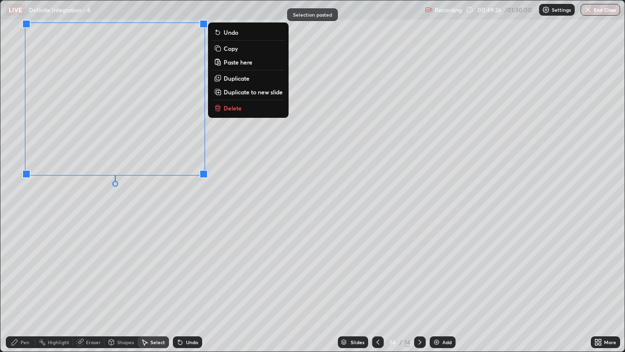
click at [99, 206] on div "0 ° Undo Copy Paste here Duplicate Duplicate to new slide Delete" at bounding box center [312, 175] width 624 height 351
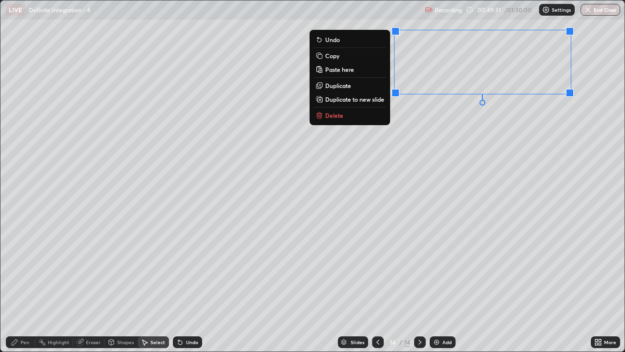
click at [415, 145] on div "0 ° Undo Copy Paste here Duplicate Duplicate to new slide Delete" at bounding box center [312, 175] width 624 height 351
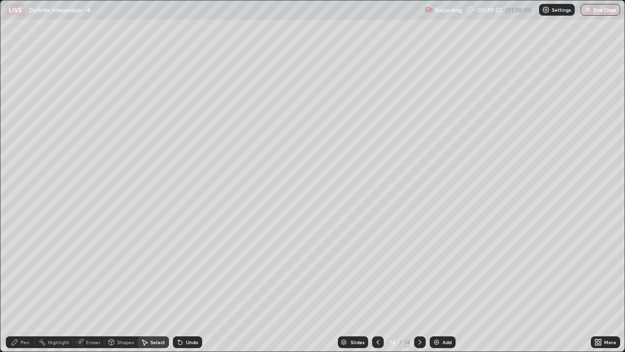
click at [377, 289] on icon at bounding box center [377, 341] width 3 height 5
click at [377, 289] on icon at bounding box center [378, 342] width 8 height 8
click at [419, 289] on icon at bounding box center [420, 342] width 8 height 8
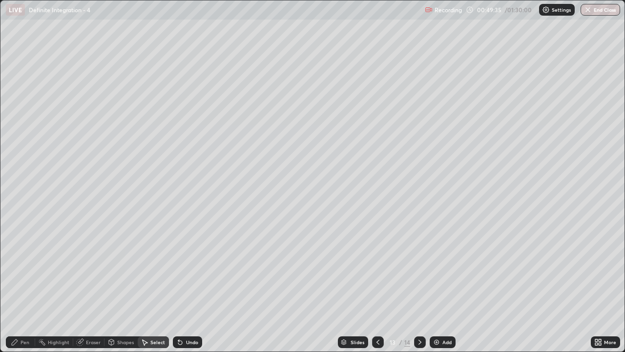
click at [420, 289] on icon at bounding box center [420, 342] width 8 height 8
click at [93, 289] on div "Eraser" at bounding box center [93, 341] width 15 height 5
click at [21, 289] on div "Pen" at bounding box center [20, 342] width 29 height 12
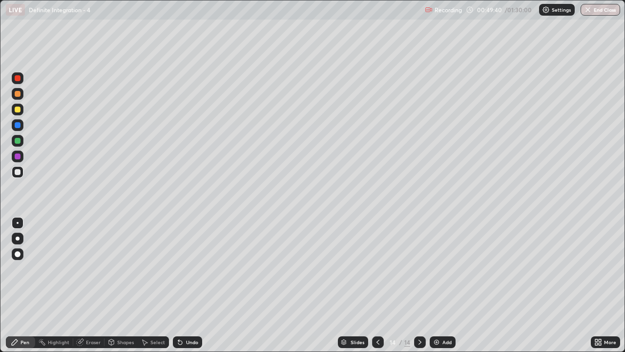
click at [17, 174] on div at bounding box center [18, 172] width 6 height 6
click at [16, 173] on div at bounding box center [18, 172] width 6 height 6
click at [153, 289] on div "Select" at bounding box center [157, 341] width 15 height 5
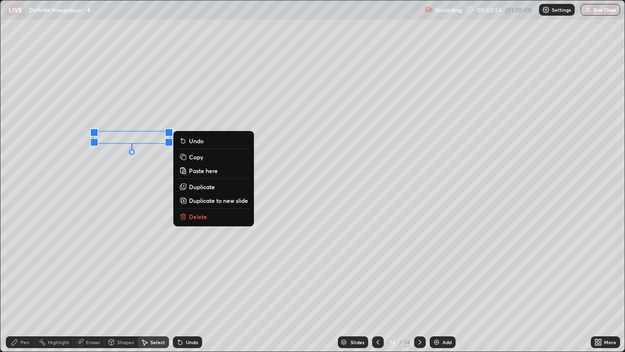
click at [112, 171] on div "0 ° Undo Copy Paste here Duplicate Duplicate to new slide Delete" at bounding box center [312, 175] width 624 height 351
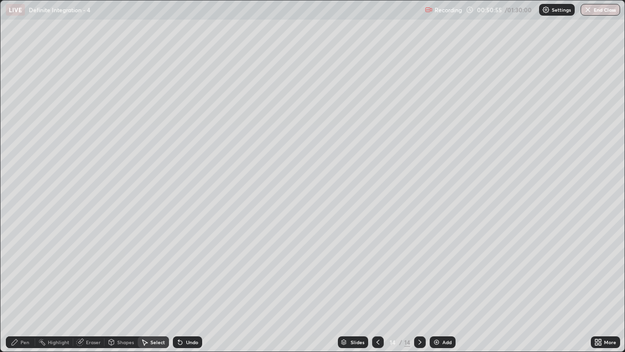
click at [24, 289] on div "Pen" at bounding box center [20, 342] width 29 height 12
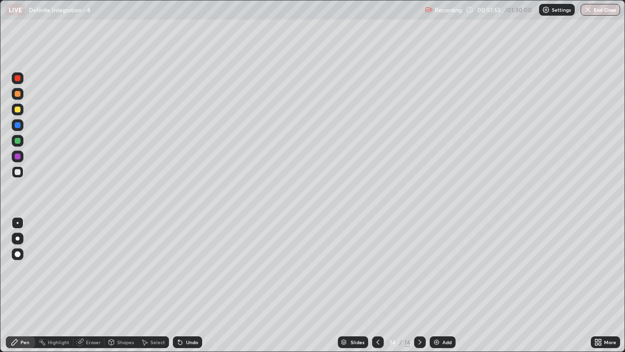
click at [596, 289] on icon at bounding box center [596, 340] width 2 height 2
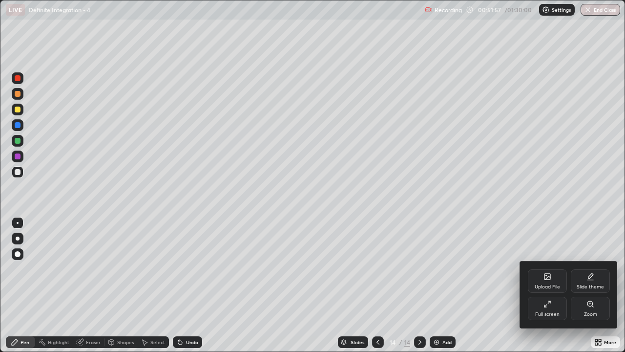
click at [559, 289] on div "Full screen" at bounding box center [547, 307] width 39 height 23
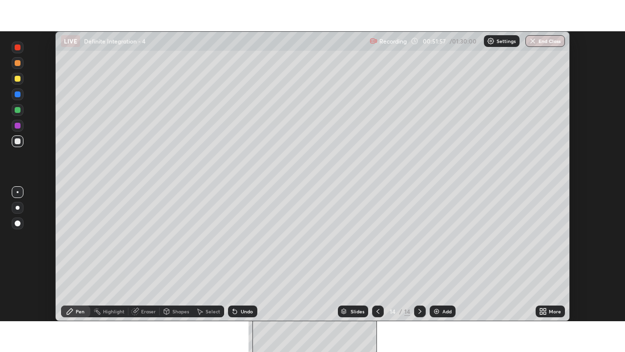
scroll to position [48535, 48199]
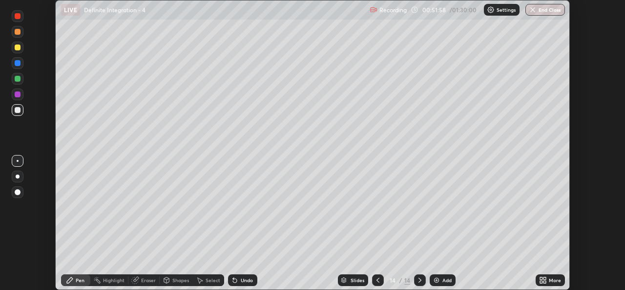
click at [546, 278] on icon at bounding box center [544, 278] width 2 height 2
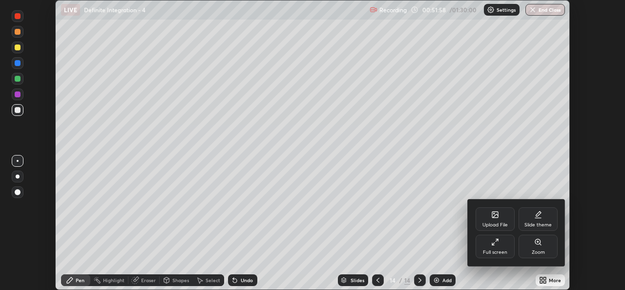
click at [500, 252] on div "Full screen" at bounding box center [495, 251] width 24 height 5
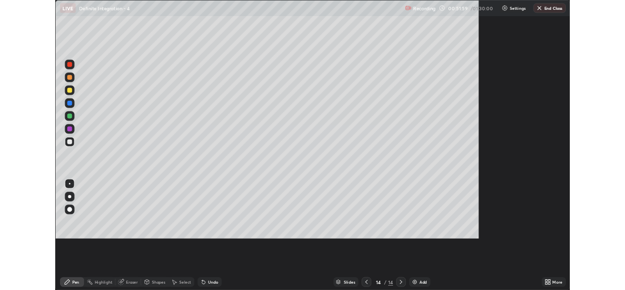
scroll to position [352, 625]
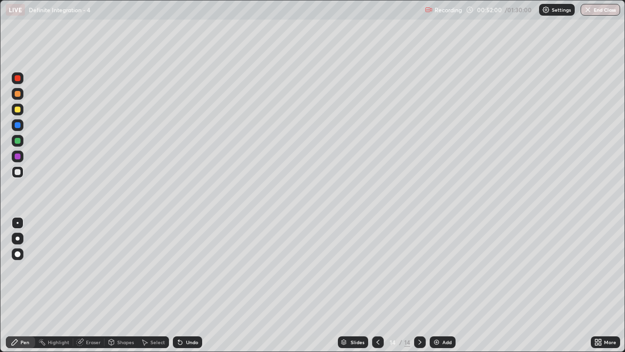
click at [152, 289] on div "Select" at bounding box center [157, 341] width 15 height 5
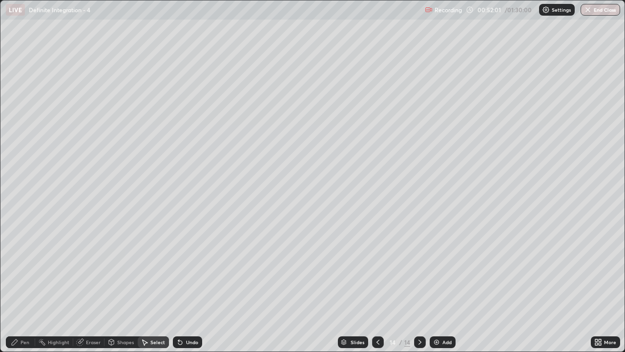
click at [362, 47] on div "0 ° Undo Copy Paste here Duplicate Duplicate to new slide Delete" at bounding box center [312, 175] width 624 height 351
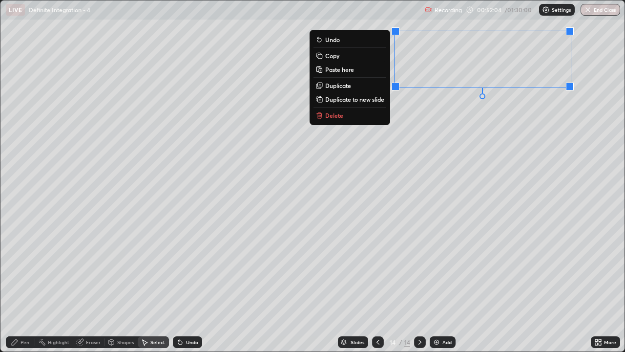
click at [362, 96] on p "Duplicate to new slide" at bounding box center [354, 99] width 59 height 8
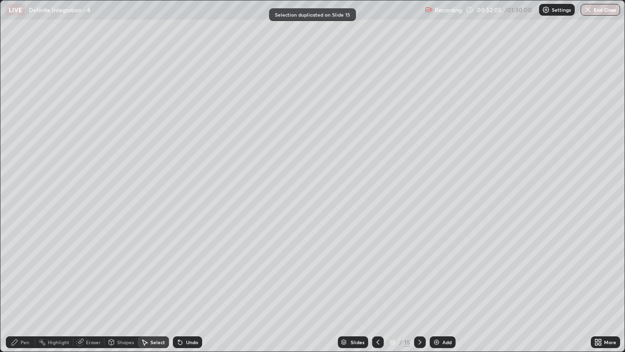
click at [376, 289] on icon at bounding box center [377, 341] width 3 height 5
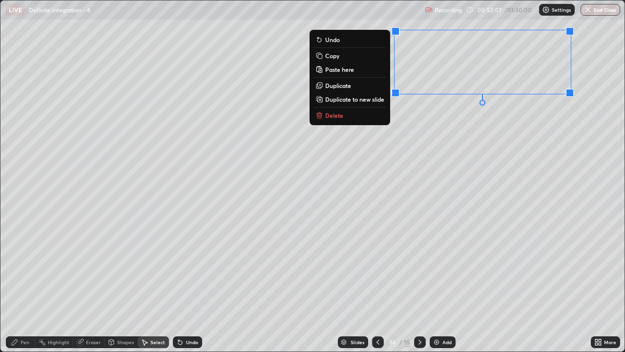
click at [352, 113] on button "Delete" at bounding box center [349, 115] width 73 height 12
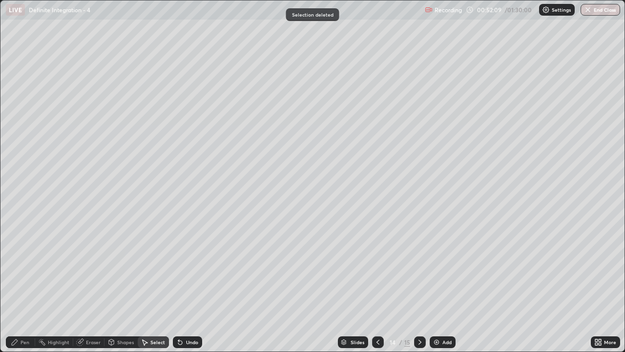
click at [15, 289] on div "Pen" at bounding box center [20, 342] width 29 height 12
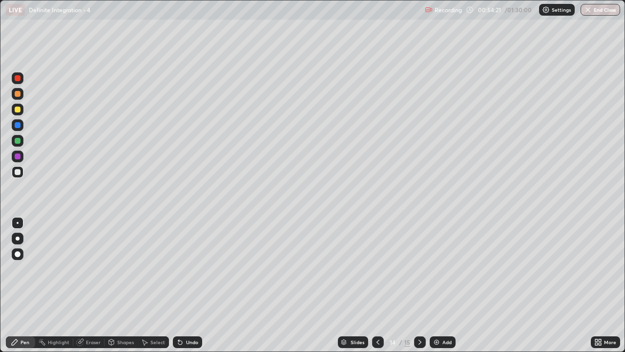
click at [420, 289] on div at bounding box center [420, 342] width 12 height 12
click at [188, 289] on div "Undo" at bounding box center [187, 342] width 29 height 12
click at [155, 289] on div "Select" at bounding box center [153, 342] width 31 height 12
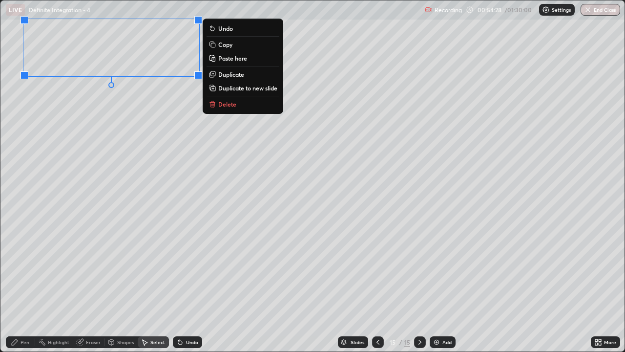
click at [23, 289] on div "Pen" at bounding box center [25, 341] width 9 height 5
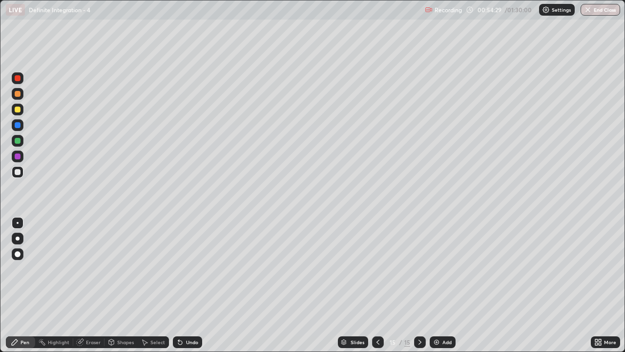
click at [14, 172] on div at bounding box center [18, 172] width 12 height 12
click at [378, 289] on icon at bounding box center [378, 342] width 8 height 8
click at [375, 289] on icon at bounding box center [378, 342] width 8 height 8
click at [377, 289] on icon at bounding box center [378, 342] width 8 height 8
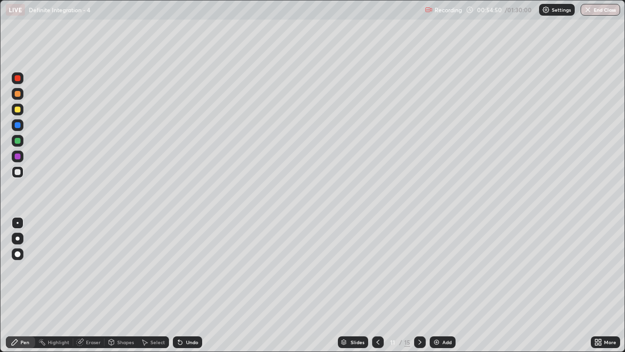
click at [419, 289] on icon at bounding box center [420, 342] width 8 height 8
click at [423, 289] on div at bounding box center [420, 342] width 12 height 12
click at [419, 289] on icon at bounding box center [420, 342] width 8 height 8
click at [422, 289] on div at bounding box center [420, 342] width 12 height 20
click at [419, 289] on icon at bounding box center [420, 342] width 8 height 8
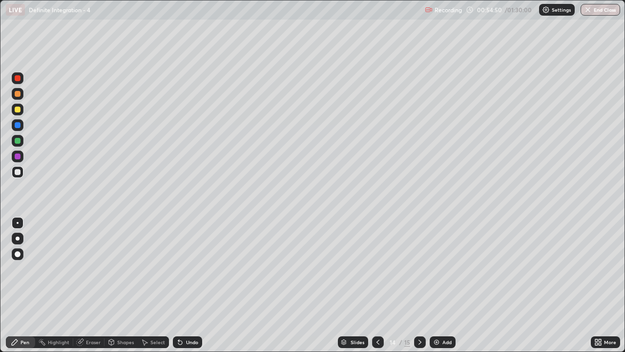
click at [419, 289] on icon at bounding box center [420, 342] width 8 height 8
click at [593, 289] on div "More" at bounding box center [605, 342] width 29 height 12
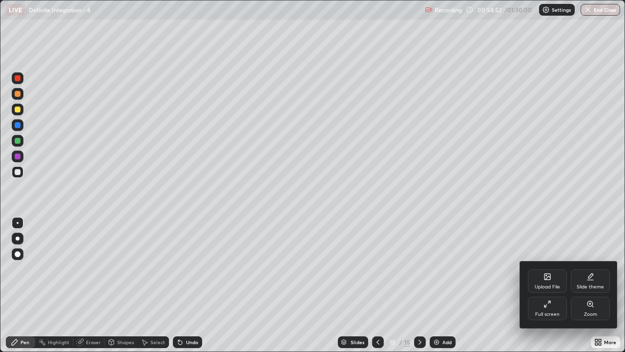
click at [541, 289] on div "Full screen" at bounding box center [547, 307] width 39 height 23
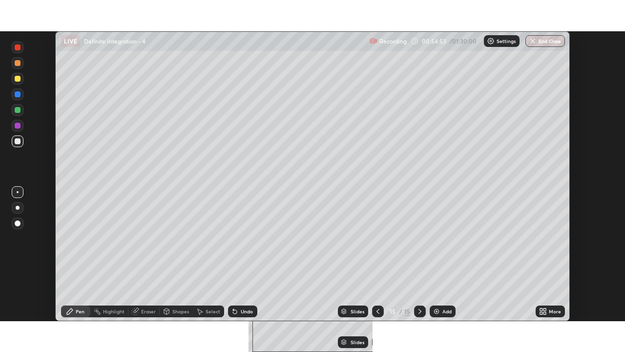
scroll to position [48535, 48199]
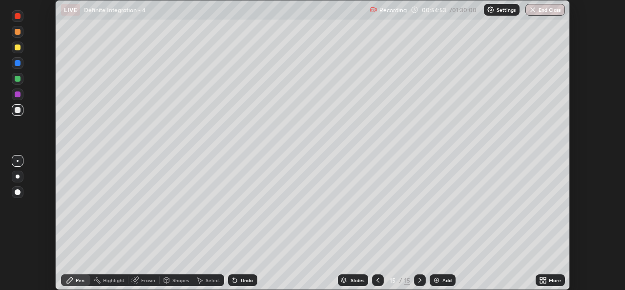
click at [559, 279] on div "More" at bounding box center [555, 279] width 12 height 5
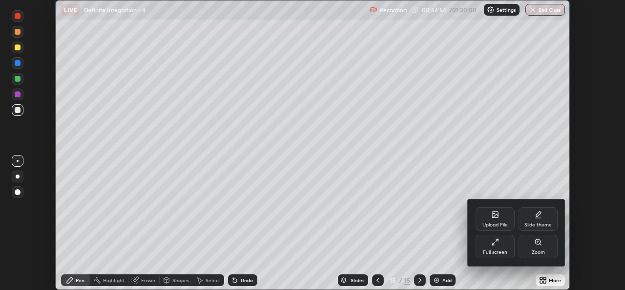
click at [498, 249] on div "Full screen" at bounding box center [495, 251] width 24 height 5
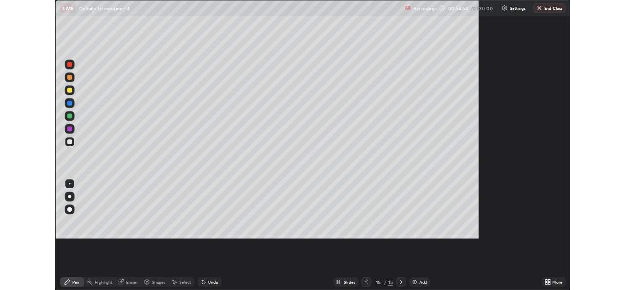
scroll to position [352, 625]
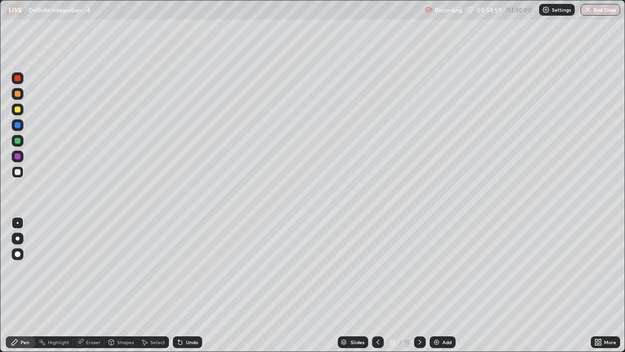
click at [94, 289] on div "Eraser" at bounding box center [93, 341] width 15 height 5
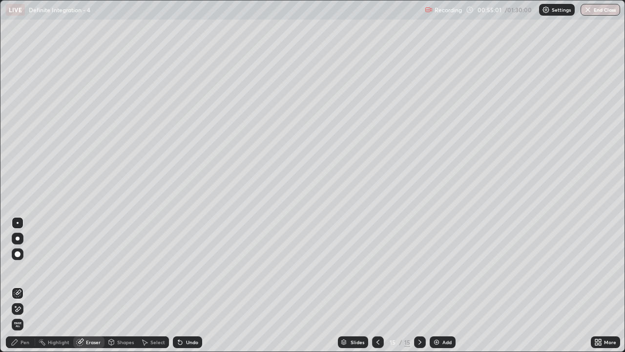
click at [18, 289] on div "Pen" at bounding box center [20, 342] width 29 height 12
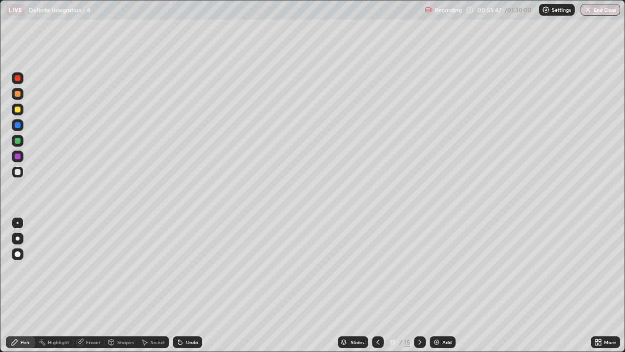
click at [153, 289] on div "Select" at bounding box center [153, 342] width 31 height 12
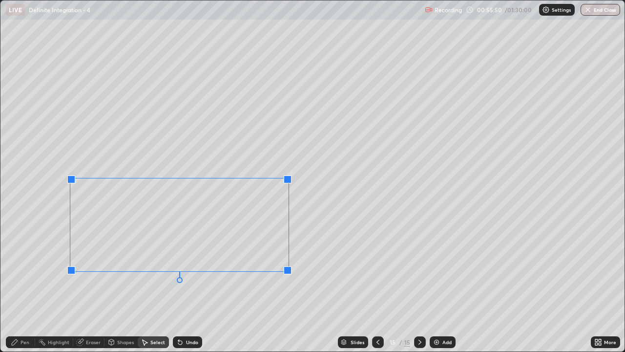
click at [254, 289] on div "0 ° Undo Copy Paste here Duplicate Duplicate to new slide Delete" at bounding box center [312, 175] width 624 height 351
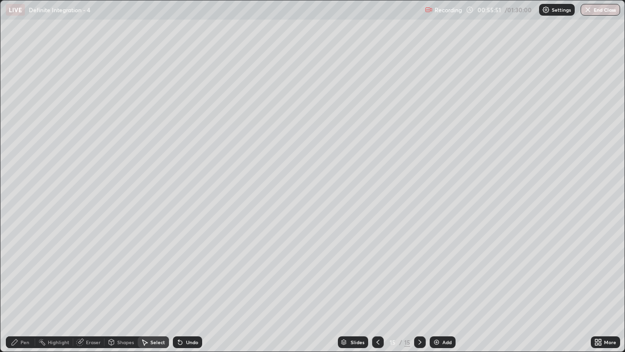
click at [23, 289] on div "Pen" at bounding box center [20, 342] width 29 height 12
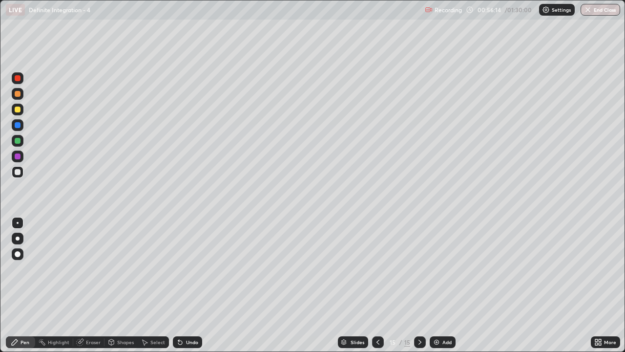
click at [187, 289] on div "Undo" at bounding box center [187, 342] width 29 height 12
click at [190, 289] on div "Undo" at bounding box center [192, 341] width 12 height 5
click at [191, 289] on div "Undo" at bounding box center [192, 341] width 12 height 5
click at [184, 289] on div "Undo" at bounding box center [187, 342] width 29 height 12
click at [441, 289] on div "Add" at bounding box center [443, 342] width 26 height 12
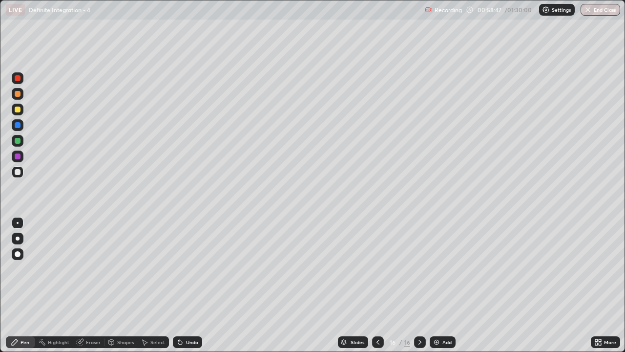
click at [12, 105] on div at bounding box center [18, 110] width 12 height 16
click at [15, 169] on div at bounding box center [18, 172] width 12 height 12
click at [16, 113] on div at bounding box center [18, 110] width 12 height 12
click at [17, 173] on div at bounding box center [18, 172] width 6 height 6
click at [182, 289] on icon at bounding box center [180, 342] width 8 height 8
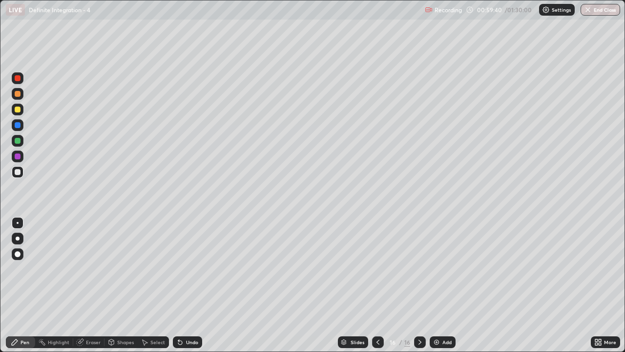
click at [188, 289] on div "Undo" at bounding box center [192, 341] width 12 height 5
click at [187, 289] on div "Undo" at bounding box center [187, 342] width 29 height 12
click at [78, 289] on icon at bounding box center [80, 342] width 6 height 6
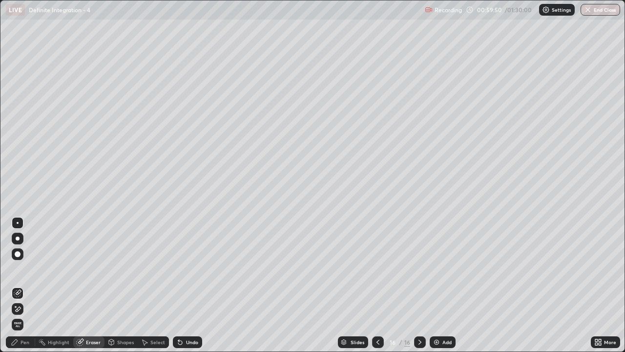
click at [21, 289] on div "Pen" at bounding box center [20, 342] width 29 height 12
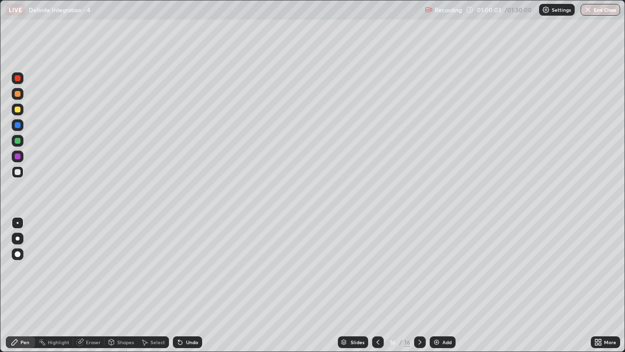
click at [150, 289] on div "Select" at bounding box center [157, 341] width 15 height 5
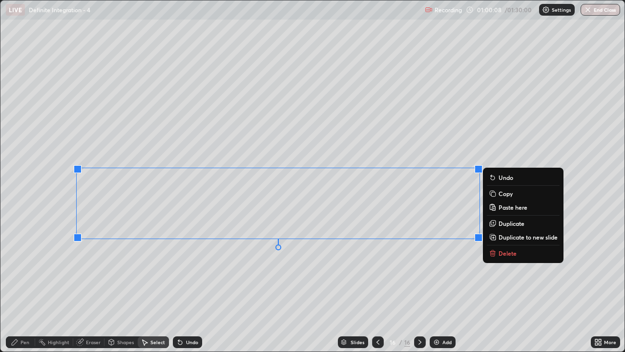
click at [415, 264] on div "0 ° Undo Copy Paste here Duplicate Duplicate to new slide Delete" at bounding box center [312, 175] width 624 height 351
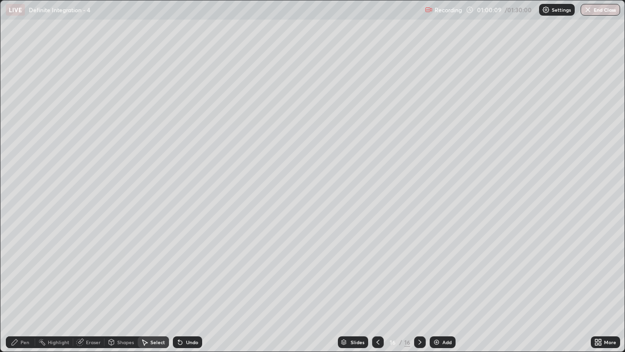
click at [24, 289] on div "Pen" at bounding box center [25, 341] width 9 height 5
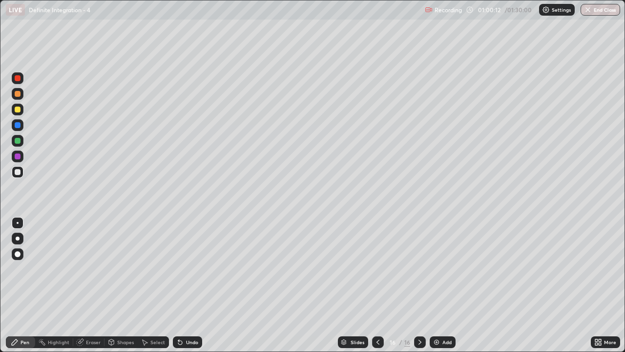
click at [87, 289] on div "Eraser" at bounding box center [88, 342] width 31 height 12
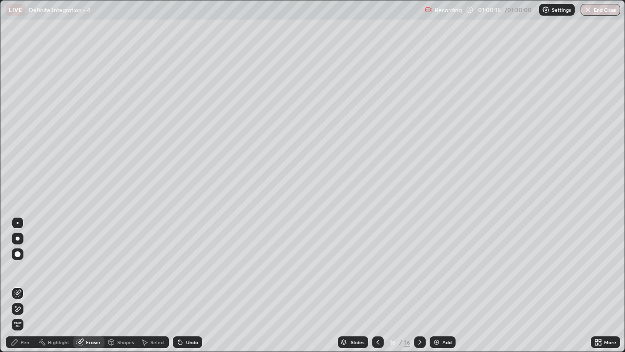
click at [19, 289] on div "Pen" at bounding box center [20, 342] width 29 height 12
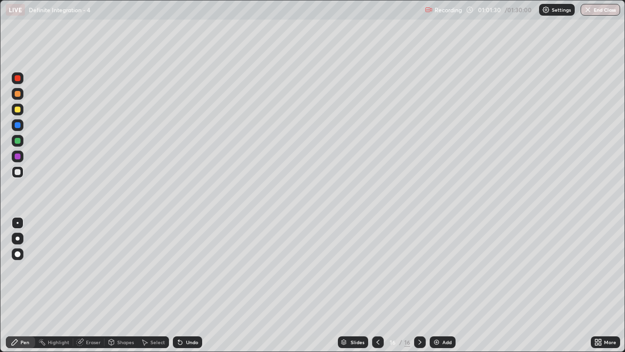
click at [434, 289] on img at bounding box center [437, 342] width 8 height 8
click at [18, 141] on div at bounding box center [18, 141] width 6 height 6
click at [18, 172] on div at bounding box center [18, 172] width 6 height 6
click at [378, 289] on icon at bounding box center [378, 342] width 8 height 8
click at [418, 289] on icon at bounding box center [420, 342] width 8 height 8
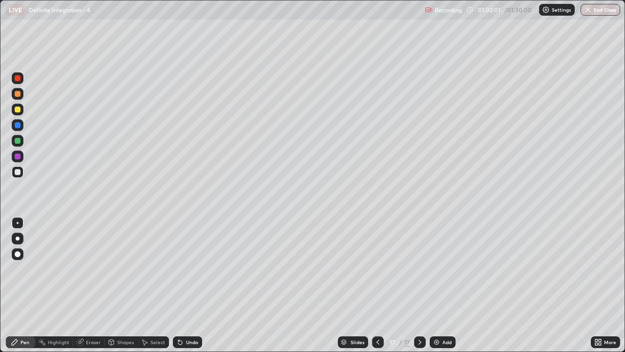
click at [22, 122] on div at bounding box center [18, 125] width 12 height 12
click at [19, 109] on div at bounding box center [18, 109] width 6 height 6
click at [20, 171] on div at bounding box center [18, 172] width 6 height 6
click at [195, 289] on div "Undo" at bounding box center [187, 342] width 29 height 12
click at [193, 289] on div "Undo" at bounding box center [192, 341] width 12 height 5
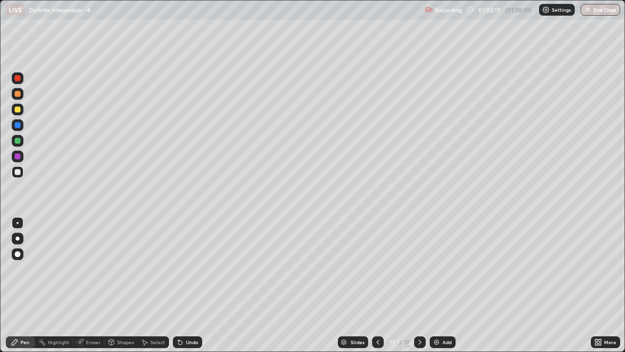
click at [196, 289] on div "Undo" at bounding box center [192, 341] width 12 height 5
click at [194, 289] on div "Undo" at bounding box center [192, 341] width 12 height 5
click at [194, 289] on div "Undo" at bounding box center [187, 342] width 29 height 12
click at [126, 289] on div "Shapes" at bounding box center [120, 342] width 33 height 12
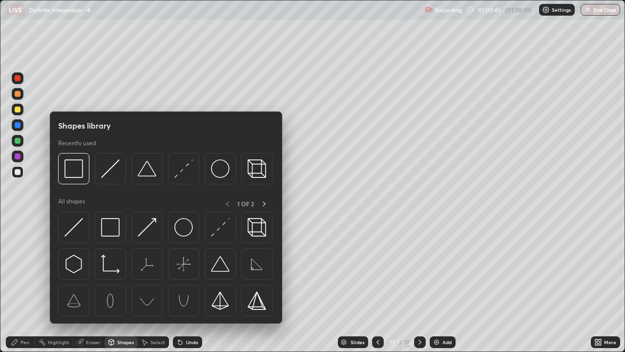
click at [150, 289] on div "Select" at bounding box center [157, 341] width 15 height 5
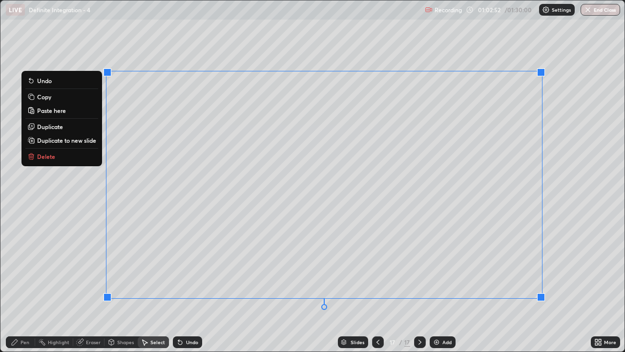
click at [73, 161] on button "Delete" at bounding box center [61, 156] width 73 height 12
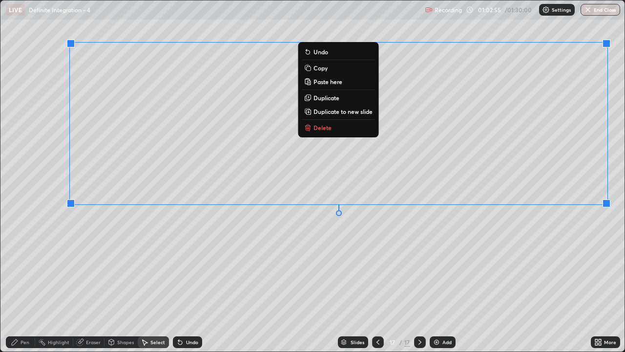
click at [322, 127] on p "Delete" at bounding box center [322, 128] width 18 height 8
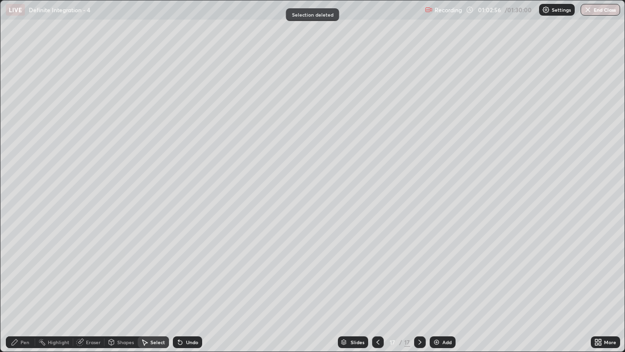
click at [27, 289] on div "Pen" at bounding box center [20, 342] width 29 height 12
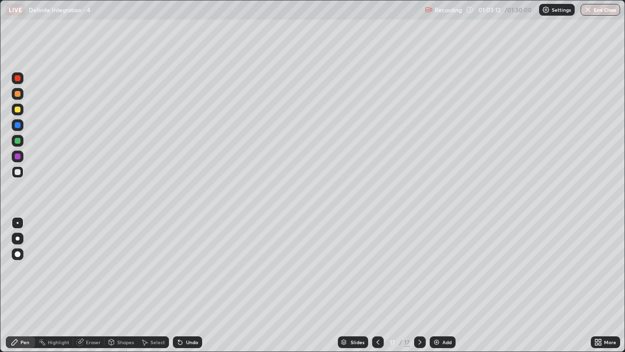
click at [16, 142] on div at bounding box center [18, 141] width 6 height 6
click at [18, 173] on div at bounding box center [18, 172] width 6 height 6
click at [92, 289] on div "Eraser" at bounding box center [88, 342] width 31 height 12
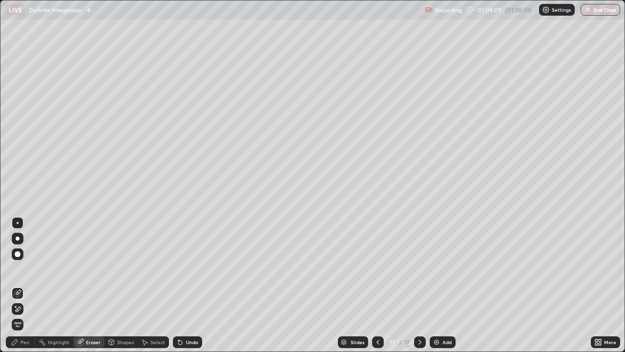
click at [16, 289] on div "Pen" at bounding box center [20, 342] width 29 height 12
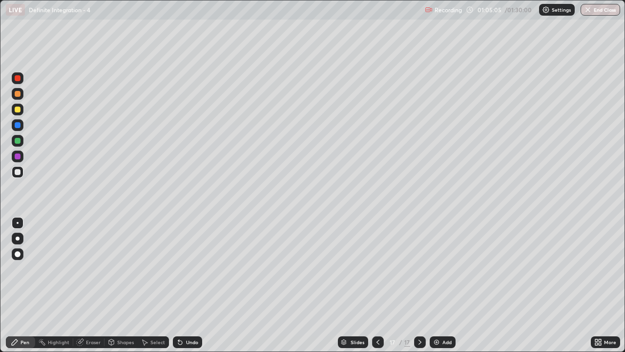
click at [158, 289] on div "Select" at bounding box center [157, 341] width 15 height 5
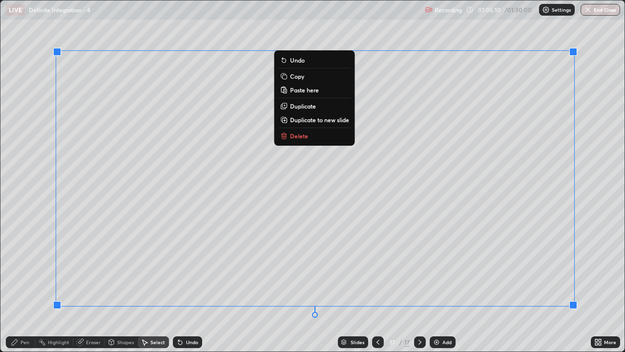
click at [310, 139] on button "Delete" at bounding box center [314, 136] width 73 height 12
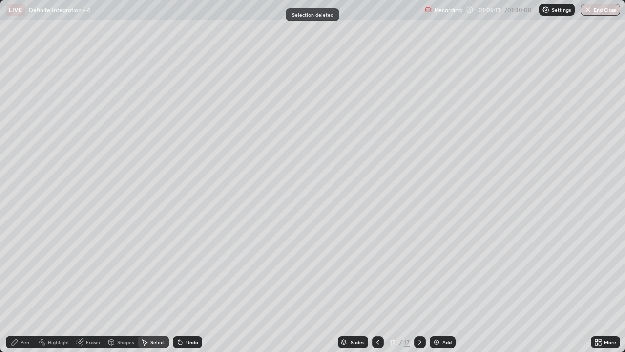
click at [377, 289] on icon at bounding box center [378, 342] width 8 height 8
click at [419, 289] on icon at bounding box center [420, 342] width 8 height 8
click at [17, 289] on icon at bounding box center [15, 342] width 6 height 6
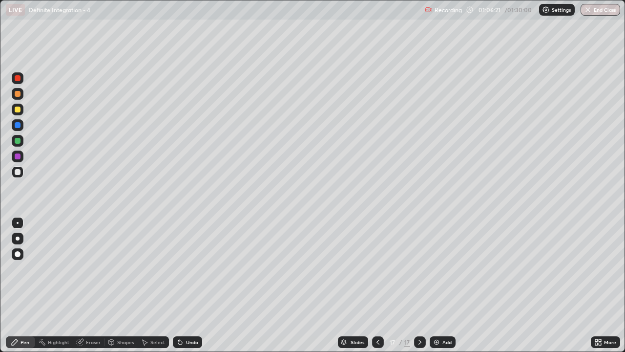
click at [20, 110] on div at bounding box center [18, 109] width 6 height 6
click at [18, 170] on div at bounding box center [18, 172] width 6 height 6
click at [182, 289] on icon at bounding box center [180, 342] width 8 height 8
click at [184, 289] on div "Undo" at bounding box center [187, 342] width 29 height 12
click at [185, 289] on div "Undo" at bounding box center [187, 342] width 29 height 12
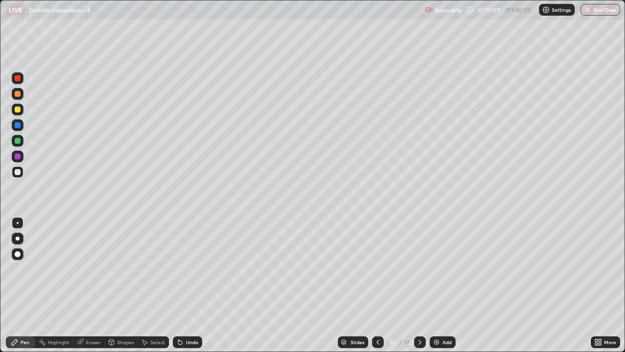
click at [441, 289] on div "Add" at bounding box center [443, 342] width 26 height 12
click at [21, 111] on div at bounding box center [18, 110] width 12 height 12
click at [19, 172] on div at bounding box center [18, 172] width 6 height 6
click at [155, 289] on div "Select" at bounding box center [157, 341] width 15 height 5
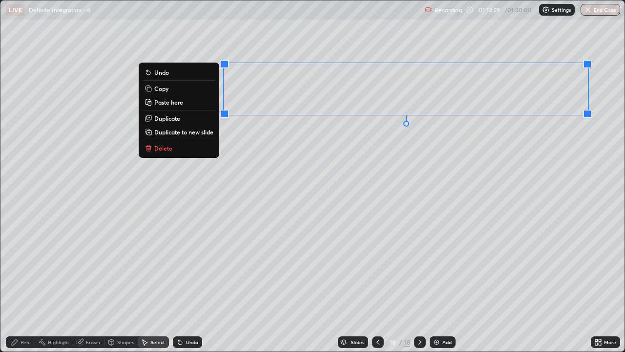
click at [191, 289] on div "Undo" at bounding box center [192, 341] width 12 height 5
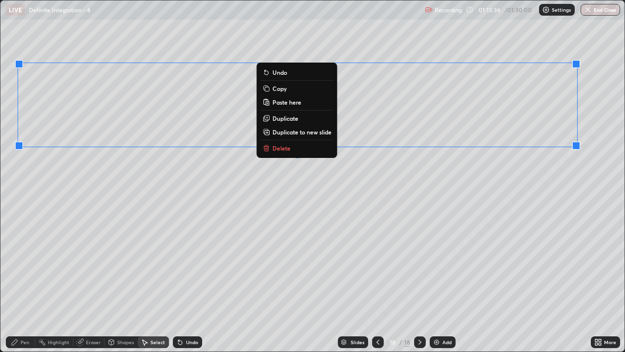
click at [155, 195] on div "0 ° Undo Copy Paste here Duplicate Duplicate to new slide Delete" at bounding box center [312, 175] width 624 height 351
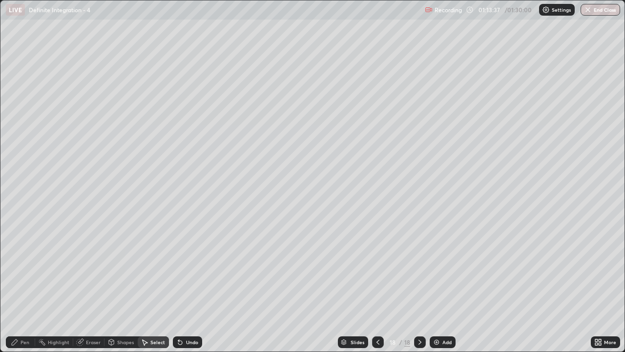
click at [87, 289] on div "Eraser" at bounding box center [93, 341] width 15 height 5
click at [15, 289] on icon at bounding box center [15, 342] width 8 height 8
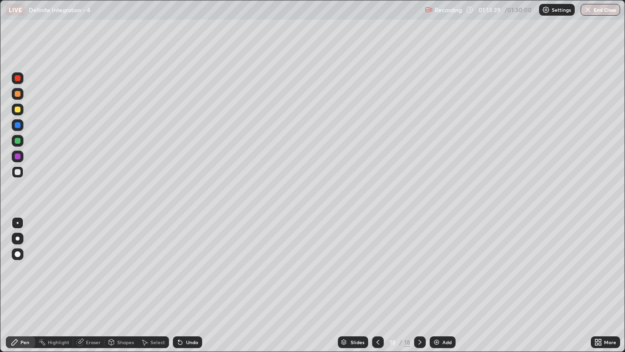
click at [16, 112] on div at bounding box center [18, 109] width 6 height 6
click at [20, 173] on div at bounding box center [18, 172] width 6 height 6
click at [595, 289] on icon at bounding box center [596, 343] width 2 height 2
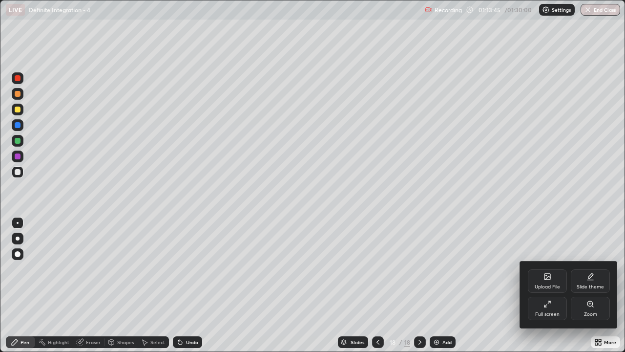
click at [544, 289] on icon at bounding box center [547, 304] width 8 height 8
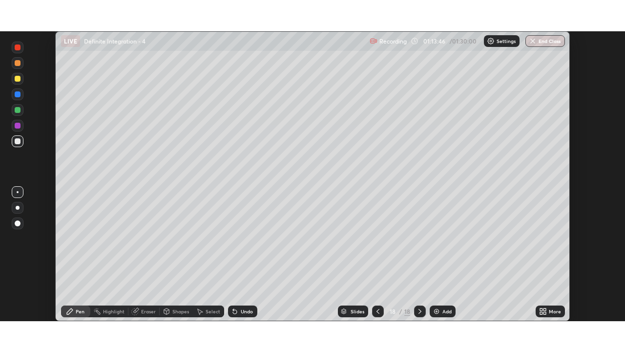
scroll to position [48535, 48199]
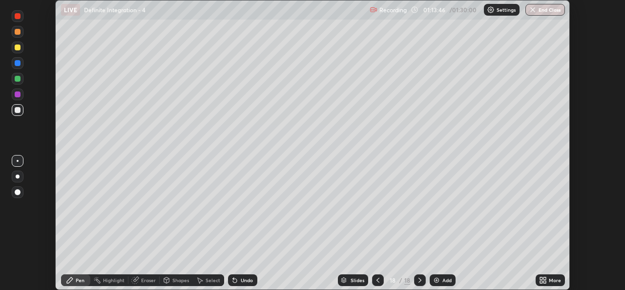
click at [541, 278] on icon at bounding box center [541, 278] width 2 height 2
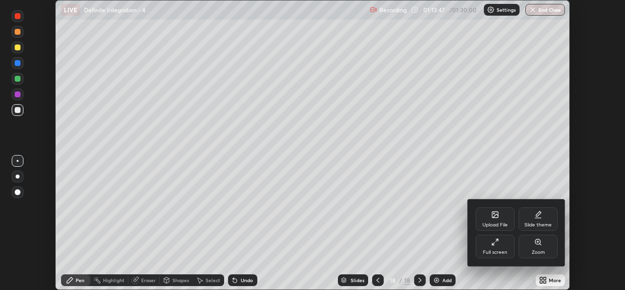
click at [490, 246] on div "Full screen" at bounding box center [495, 245] width 39 height 23
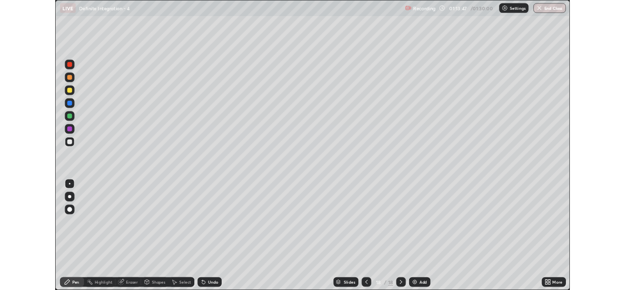
scroll to position [352, 625]
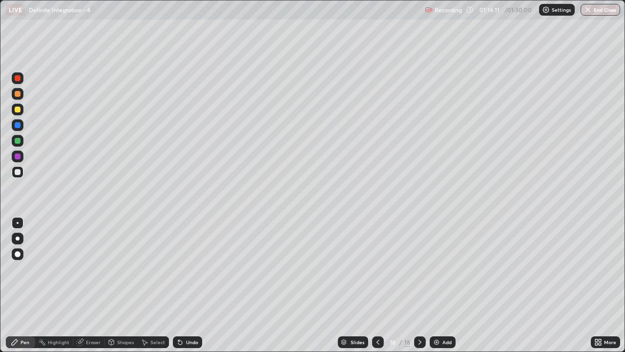
click at [148, 289] on div "Select" at bounding box center [153, 342] width 31 height 12
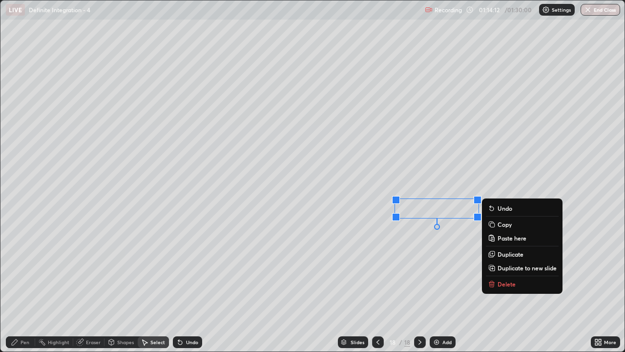
click at [503, 283] on p "Delete" at bounding box center [507, 284] width 18 height 8
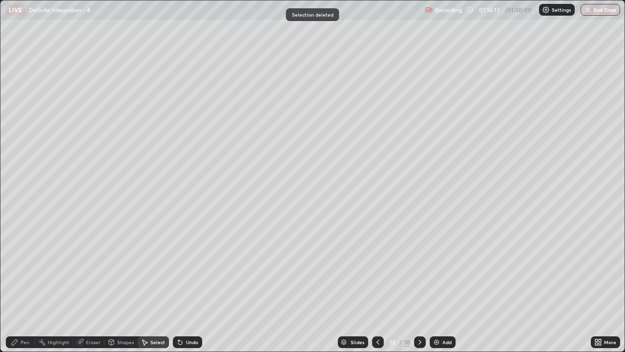
click at [27, 289] on div "Pen" at bounding box center [25, 341] width 9 height 5
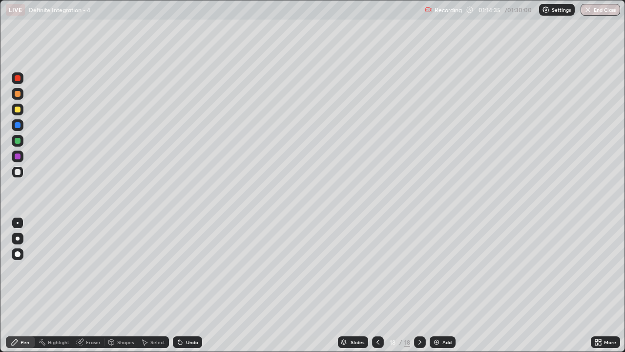
click at [78, 289] on icon at bounding box center [80, 342] width 6 height 6
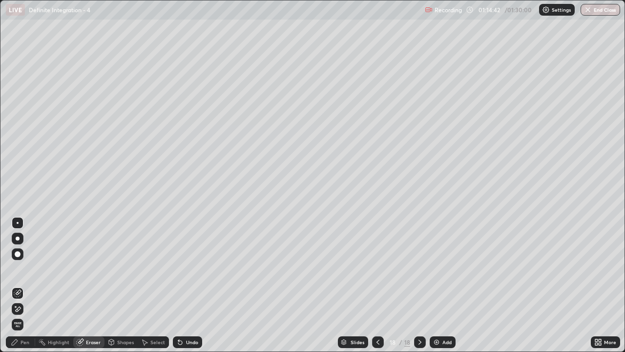
click at [27, 289] on div "Pen" at bounding box center [20, 342] width 29 height 12
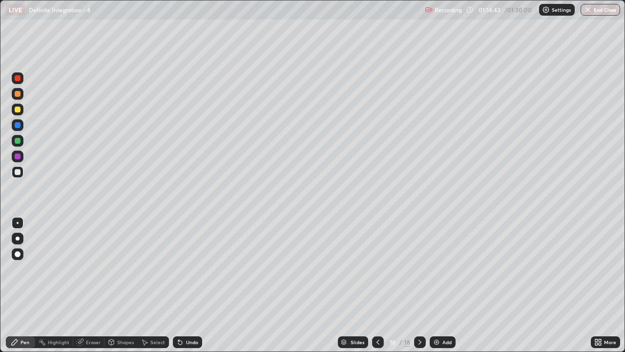
click at [19, 176] on div at bounding box center [18, 172] width 12 height 12
click at [89, 289] on div "Eraser" at bounding box center [93, 341] width 15 height 5
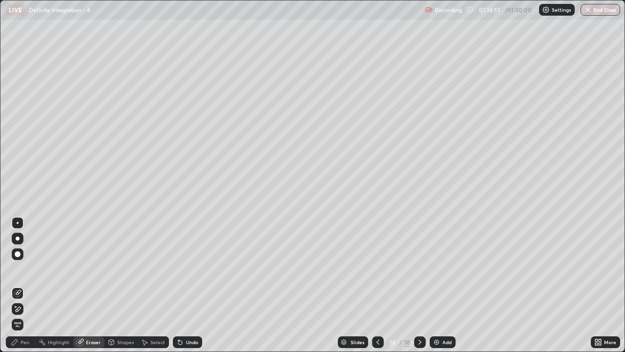
click at [25, 289] on div "Pen" at bounding box center [20, 342] width 29 height 12
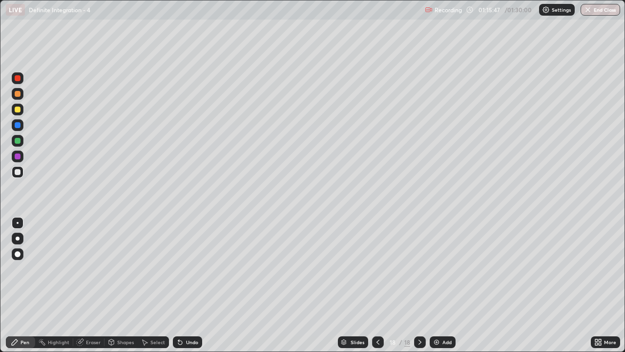
click at [18, 112] on div at bounding box center [18, 109] width 6 height 6
click at [18, 139] on div at bounding box center [18, 141] width 6 height 6
click at [15, 172] on div at bounding box center [18, 172] width 6 height 6
click at [149, 289] on div "Select" at bounding box center [153, 342] width 31 height 12
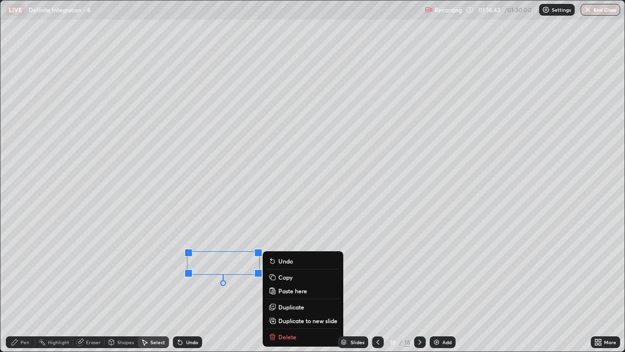
click at [288, 289] on div "Slides 18 / 18 Add" at bounding box center [396, 342] width 389 height 20
click at [299, 289] on div "Slides 18 / 18 Add" at bounding box center [396, 342] width 389 height 20
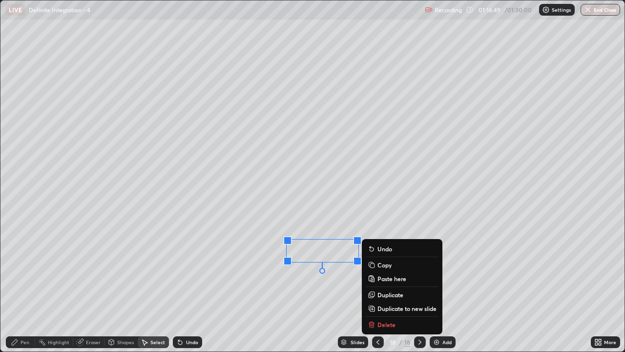
click at [383, 289] on p "Delete" at bounding box center [386, 324] width 18 height 8
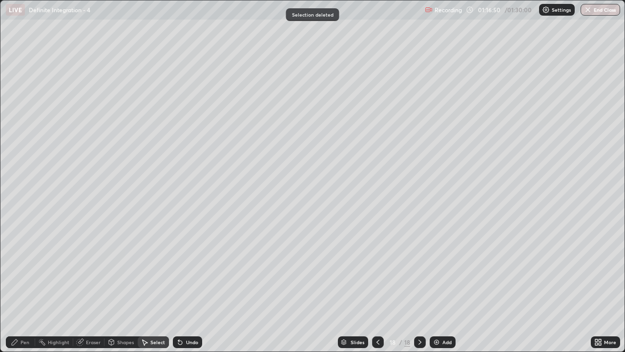
click at [27, 289] on div "Pen" at bounding box center [25, 341] width 9 height 5
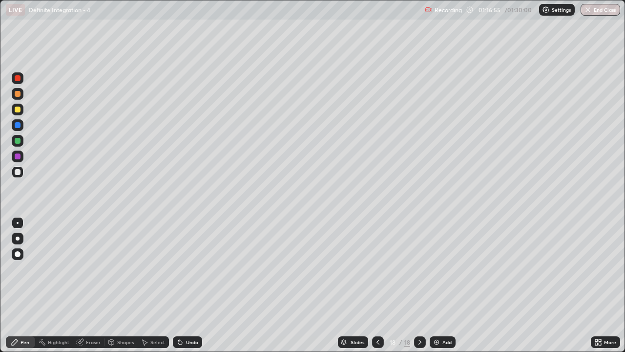
click at [19, 289] on div "Pen" at bounding box center [20, 342] width 29 height 12
click at [600, 289] on icon at bounding box center [600, 340] width 2 height 2
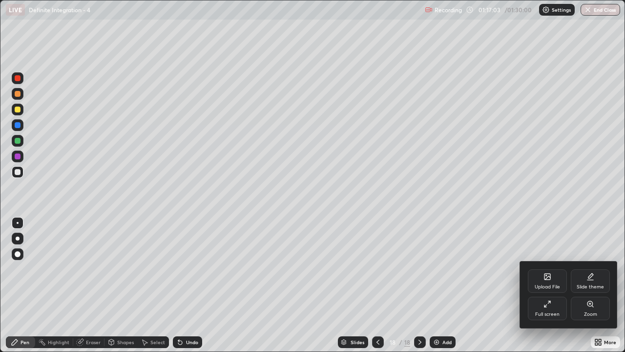
click at [541, 289] on div "Full screen" at bounding box center [547, 307] width 39 height 23
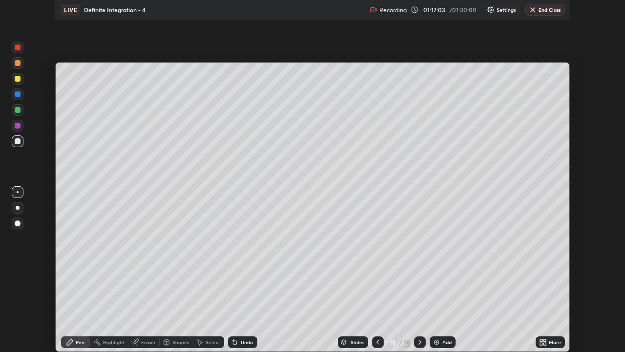
scroll to position [48535, 48199]
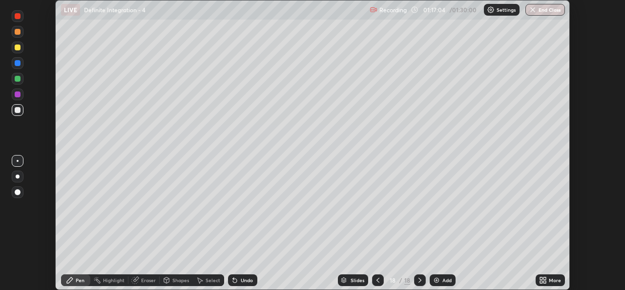
click at [540, 279] on icon at bounding box center [541, 278] width 2 height 2
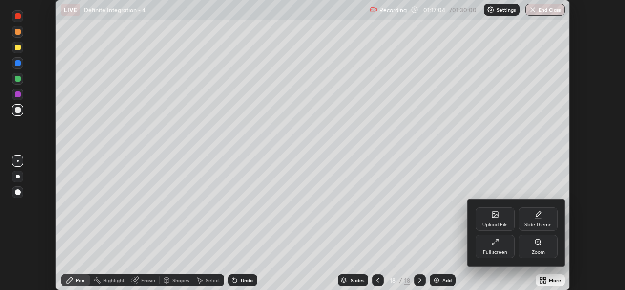
click at [499, 248] on div "Full screen" at bounding box center [495, 245] width 39 height 23
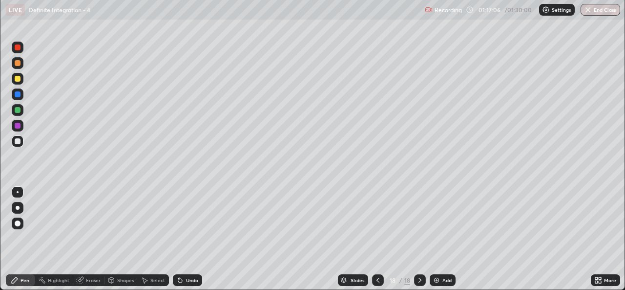
scroll to position [352, 625]
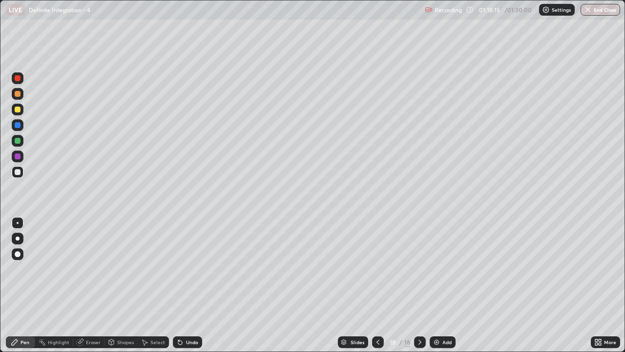
click at [194, 289] on div "Undo" at bounding box center [187, 342] width 29 height 12
click at [195, 289] on div "Undo" at bounding box center [192, 341] width 12 height 5
click at [99, 289] on div "Eraser" at bounding box center [93, 341] width 15 height 5
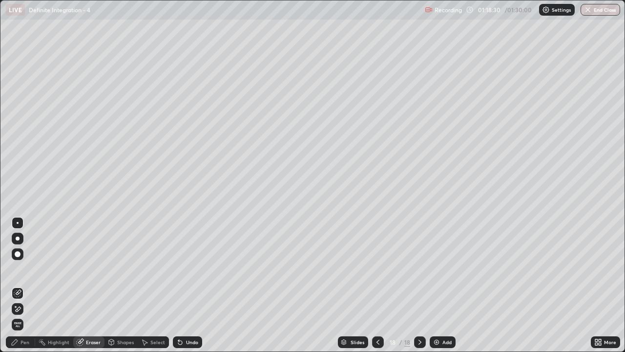
click at [22, 289] on div "Pen" at bounding box center [25, 341] width 9 height 5
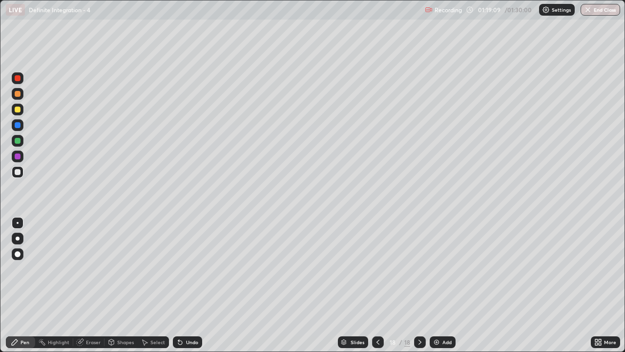
click at [89, 289] on div "Eraser" at bounding box center [93, 341] width 15 height 5
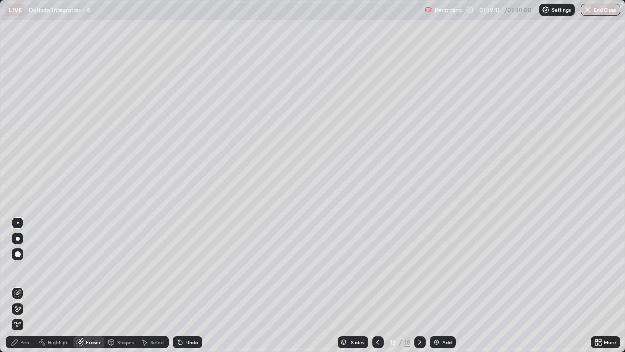
click at [21, 289] on div "Pen" at bounding box center [25, 341] width 9 height 5
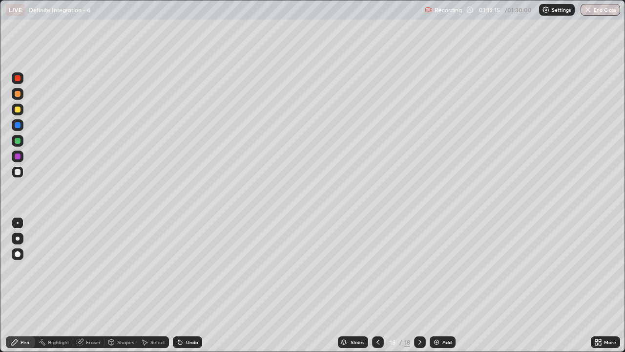
click at [98, 289] on div "Eraser" at bounding box center [93, 341] width 15 height 5
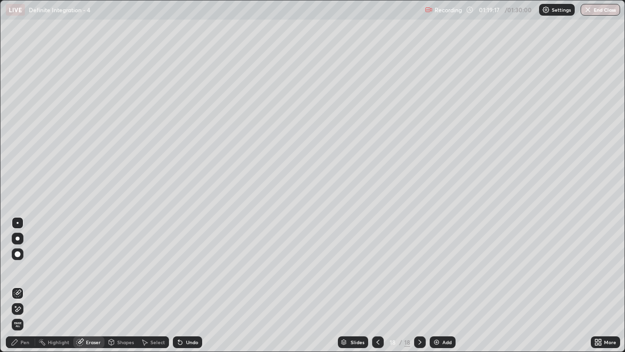
click at [25, 289] on div "Pen" at bounding box center [20, 342] width 29 height 12
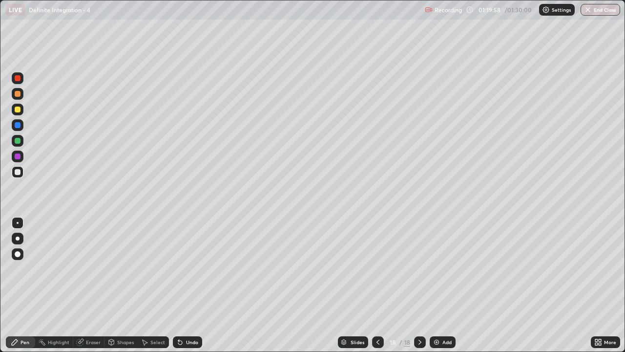
click at [437, 289] on div "Add" at bounding box center [443, 342] width 26 height 12
click at [19, 121] on div at bounding box center [18, 125] width 12 height 12
click at [22, 105] on div at bounding box center [18, 110] width 12 height 12
click at [21, 172] on div at bounding box center [18, 172] width 12 height 12
click at [378, 289] on div at bounding box center [378, 342] width 12 height 12
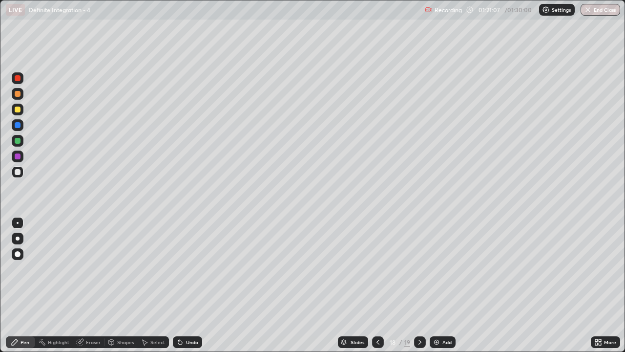
click at [418, 289] on icon at bounding box center [420, 342] width 8 height 8
click at [15, 142] on div at bounding box center [18, 141] width 6 height 6
click at [18, 110] on div at bounding box center [18, 109] width 6 height 6
click at [187, 289] on div "Undo" at bounding box center [192, 341] width 12 height 5
click at [90, 289] on div "Eraser" at bounding box center [88, 342] width 31 height 12
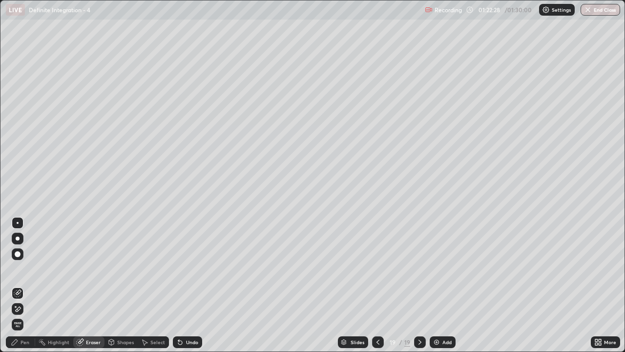
click at [21, 289] on div "Pen" at bounding box center [25, 341] width 9 height 5
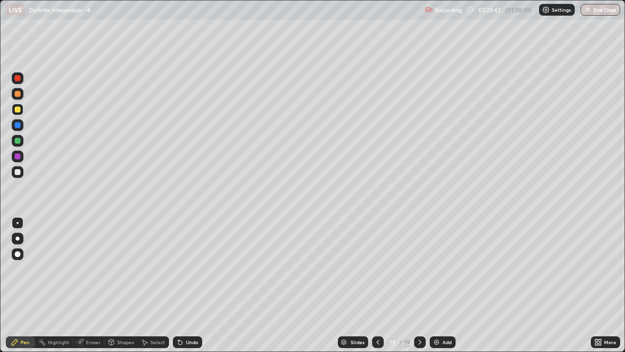
click at [16, 169] on div at bounding box center [18, 172] width 6 height 6
click at [18, 172] on div at bounding box center [18, 172] width 6 height 6
click at [155, 289] on div "Select" at bounding box center [157, 341] width 15 height 5
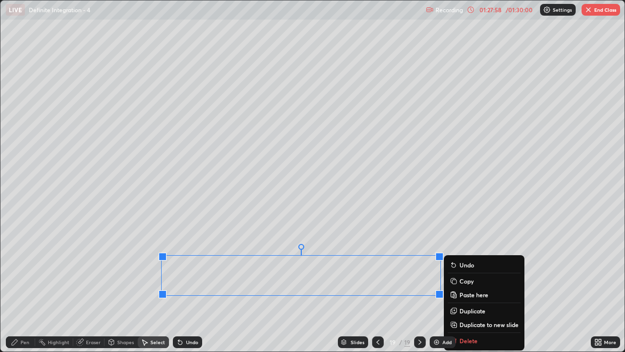
click at [402, 289] on div "0 ° Undo Copy Paste here Duplicate Duplicate to new slide Delete" at bounding box center [312, 175] width 624 height 351
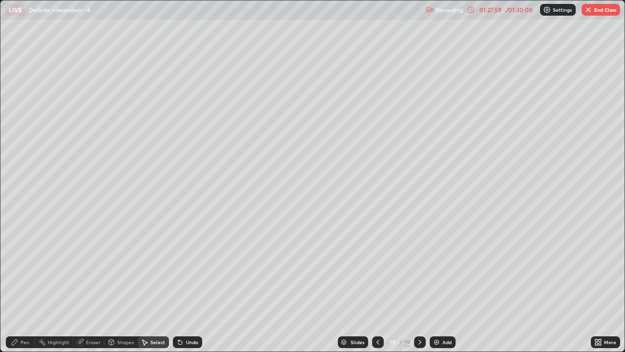
click at [21, 289] on div "Pen" at bounding box center [20, 342] width 29 height 12
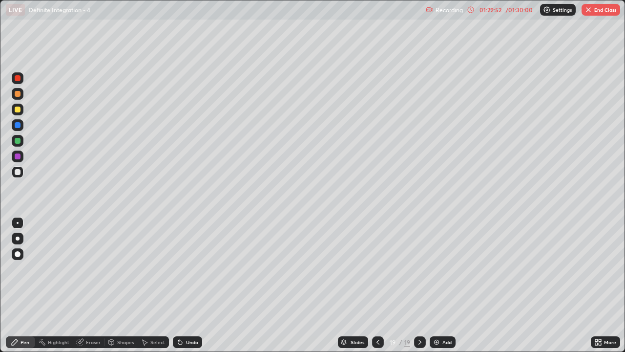
click at [591, 14] on button "End Class" at bounding box center [600, 10] width 39 height 12
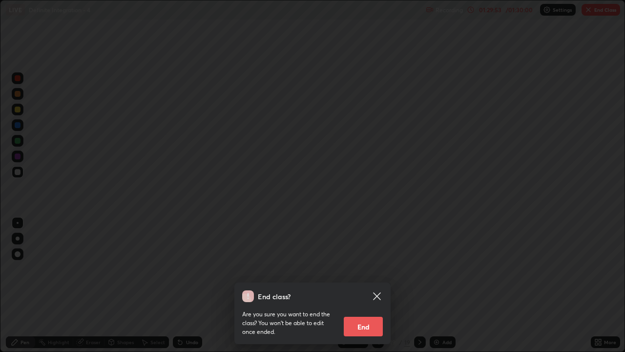
click at [362, 289] on button "End" at bounding box center [363, 326] width 39 height 20
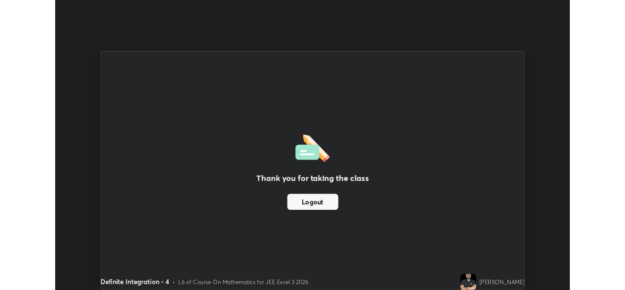
scroll to position [48535, 48199]
